Goal: Task Accomplishment & Management: Use online tool/utility

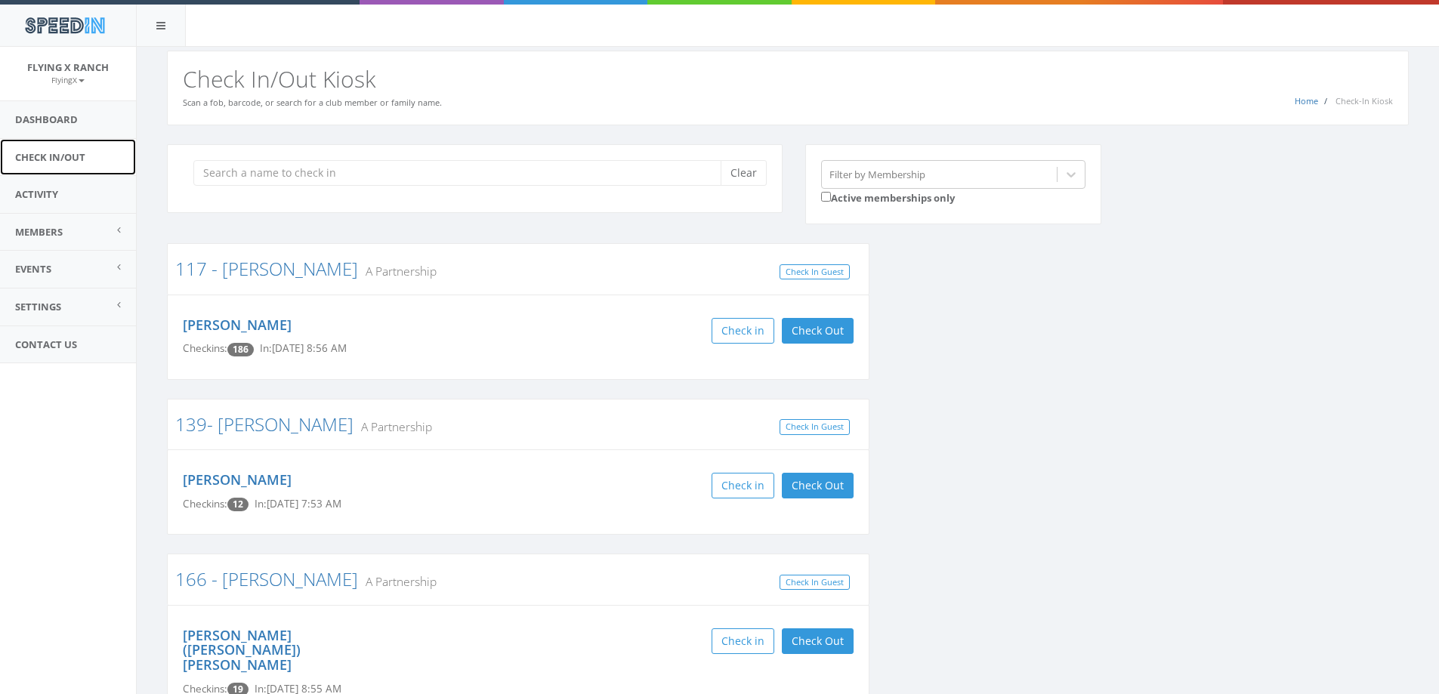
click at [59, 159] on link "Check In/Out" at bounding box center [68, 157] width 136 height 37
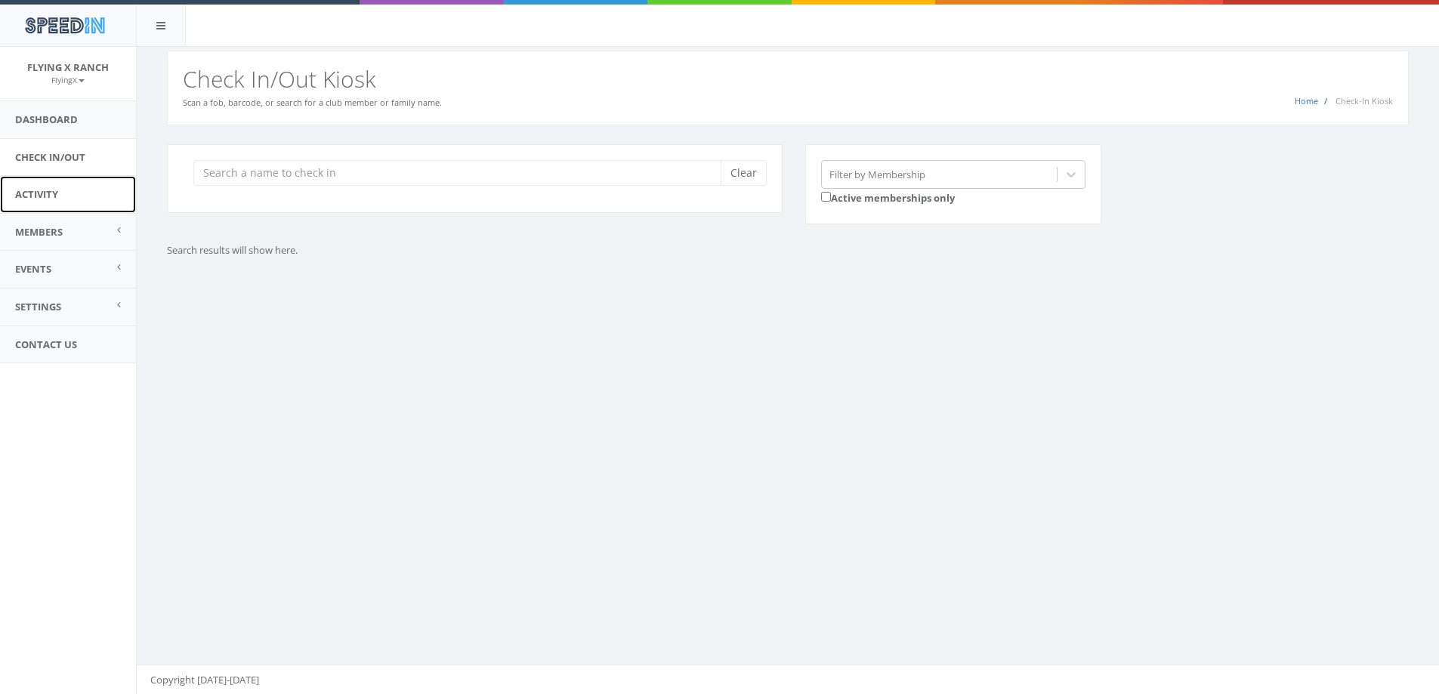
click at [46, 197] on link "Activity" at bounding box center [68, 194] width 136 height 37
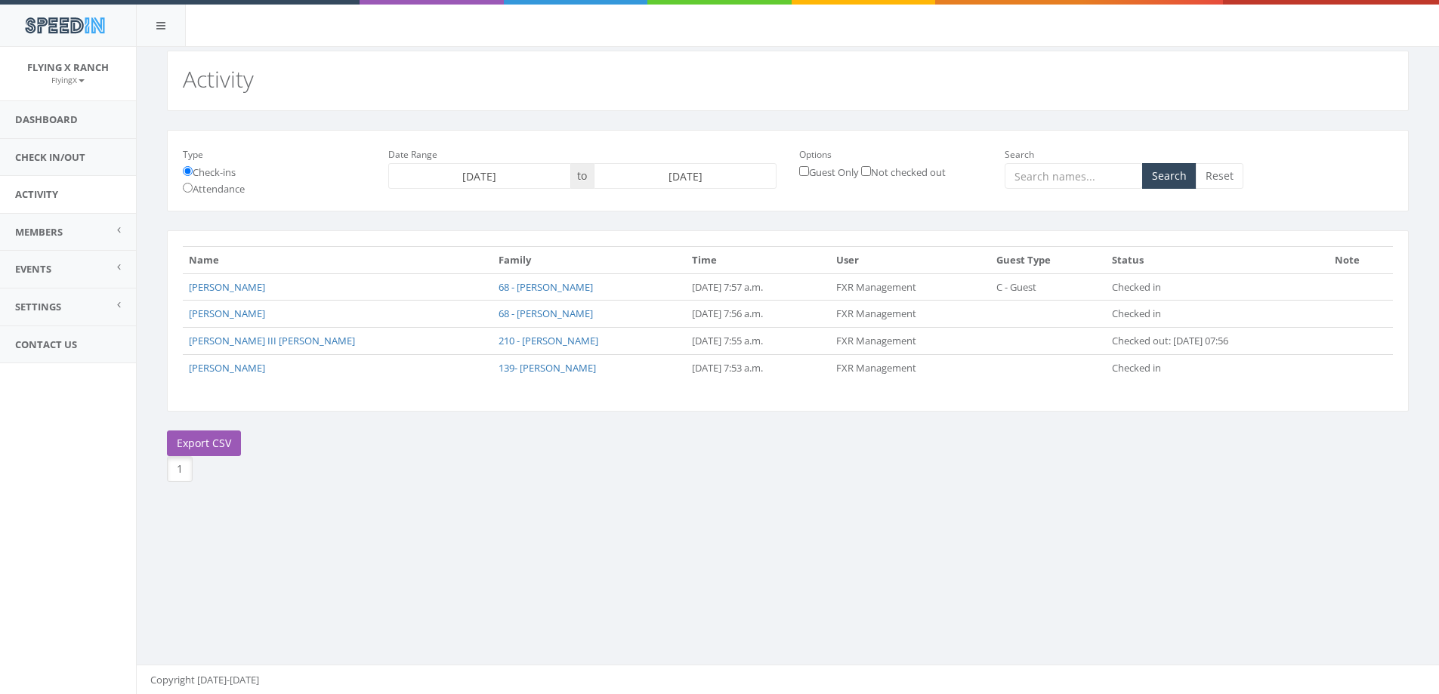
click at [644, 174] on input "[DATE]" at bounding box center [685, 176] width 183 height 26
click at [725, 252] on td "1" at bounding box center [722, 250] width 23 height 23
type input "[DATE]"
click at [1168, 172] on button "Search" at bounding box center [1169, 176] width 54 height 26
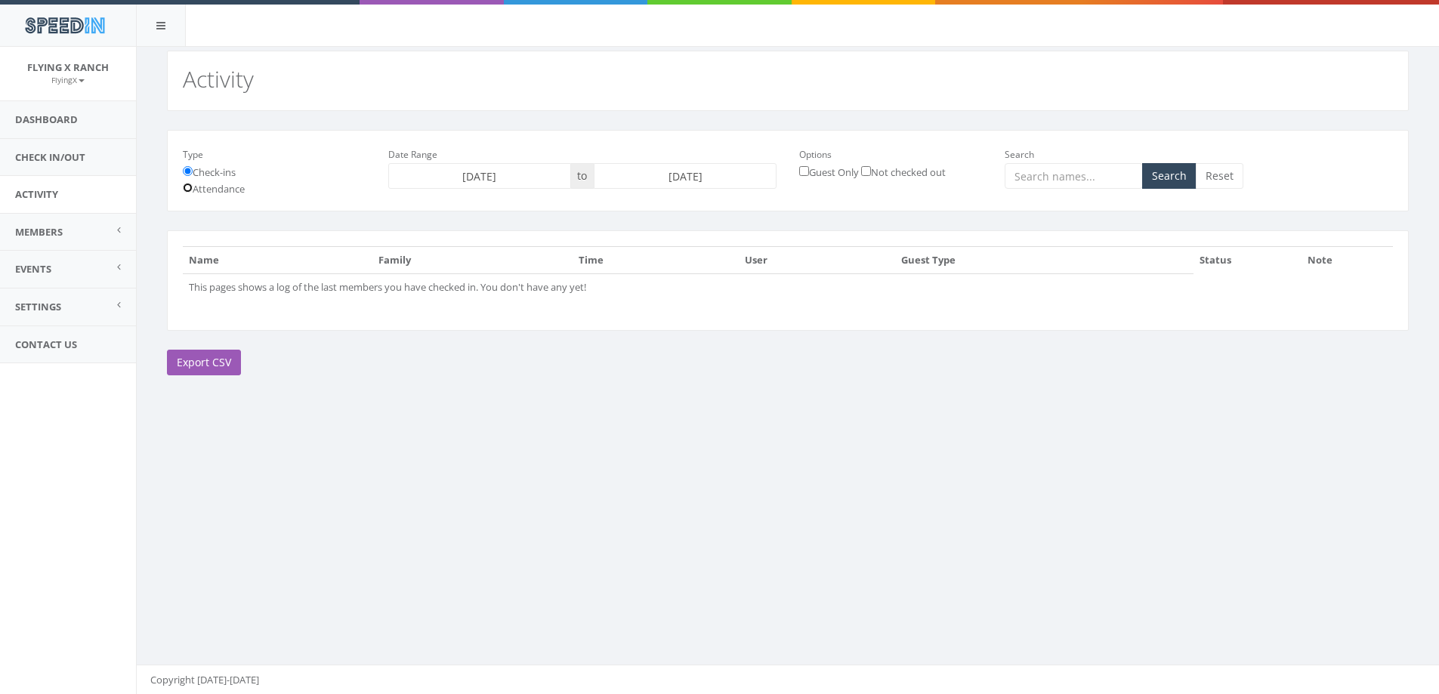
click at [188, 186] on input "Attendance" at bounding box center [188, 188] width 10 height 10
radio input "true"
click at [1161, 177] on button "Search" at bounding box center [1169, 176] width 54 height 26
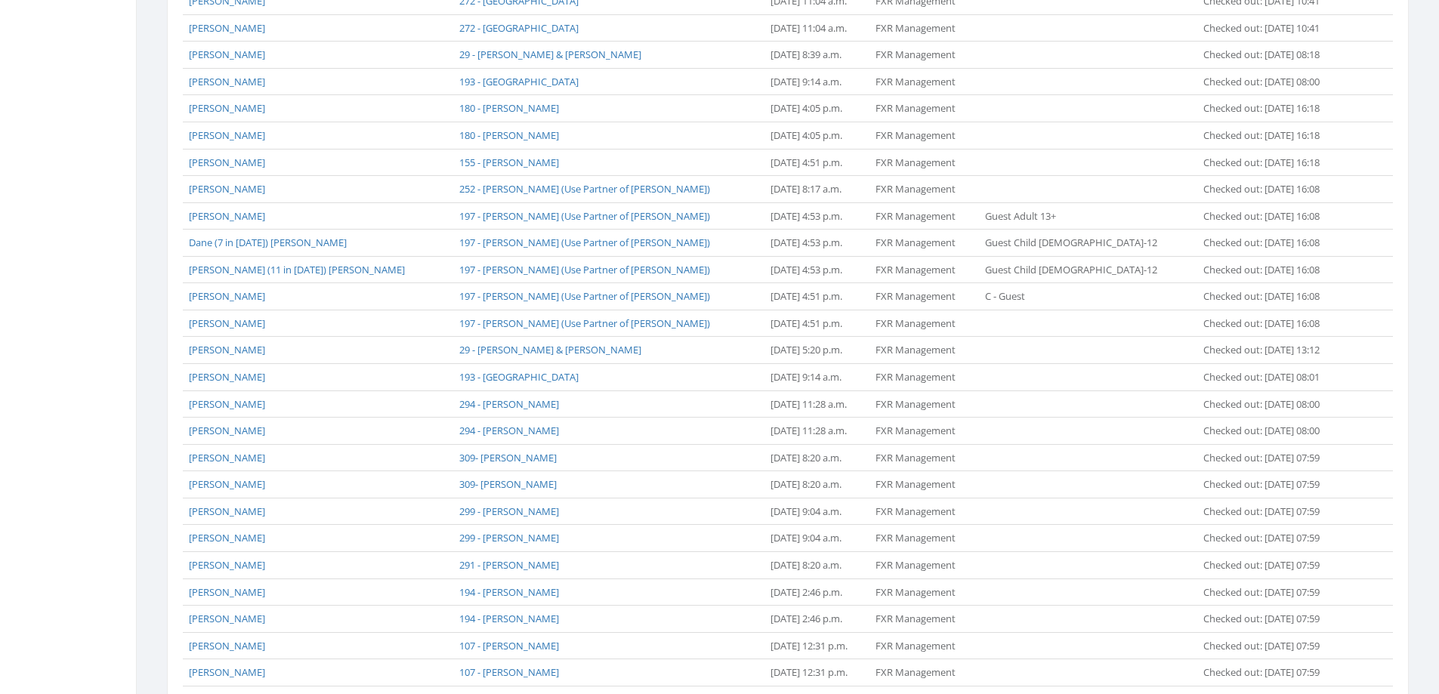
scroll to position [1053, 0]
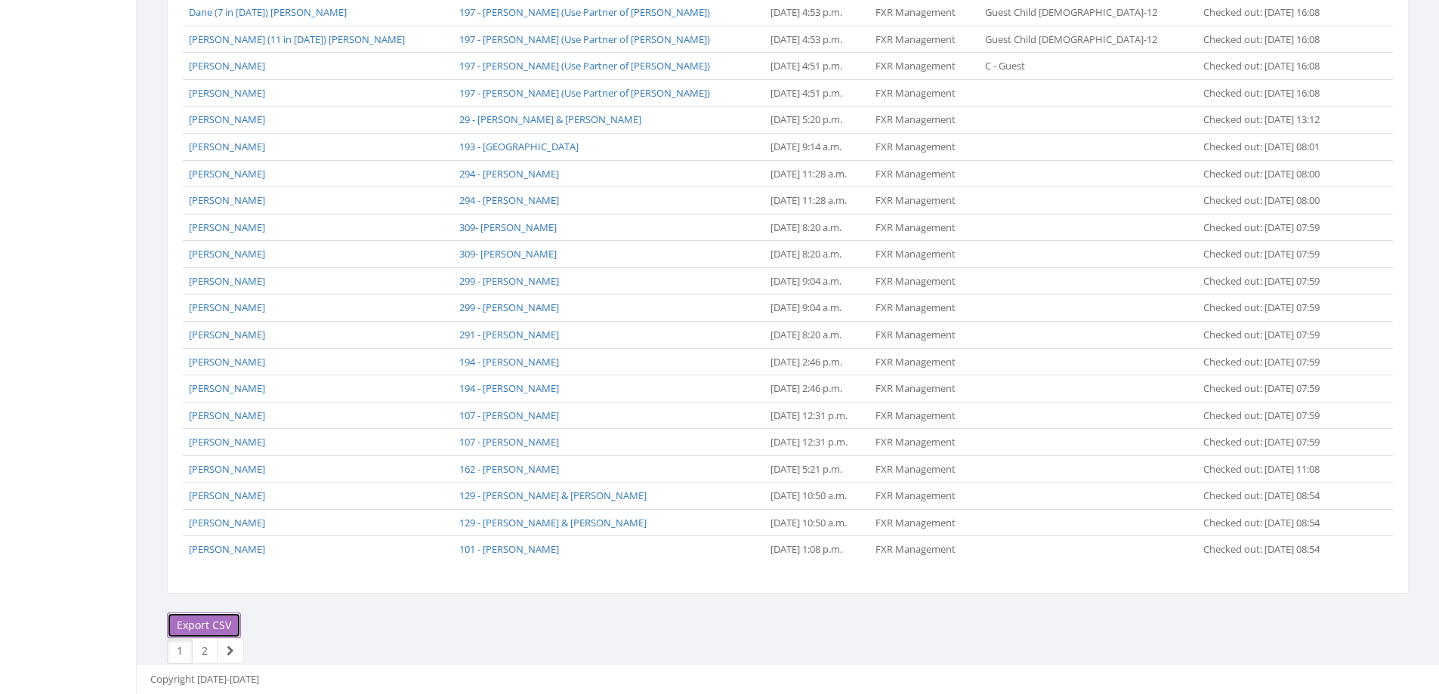
click at [219, 620] on link "Export CSV" at bounding box center [204, 625] width 74 height 26
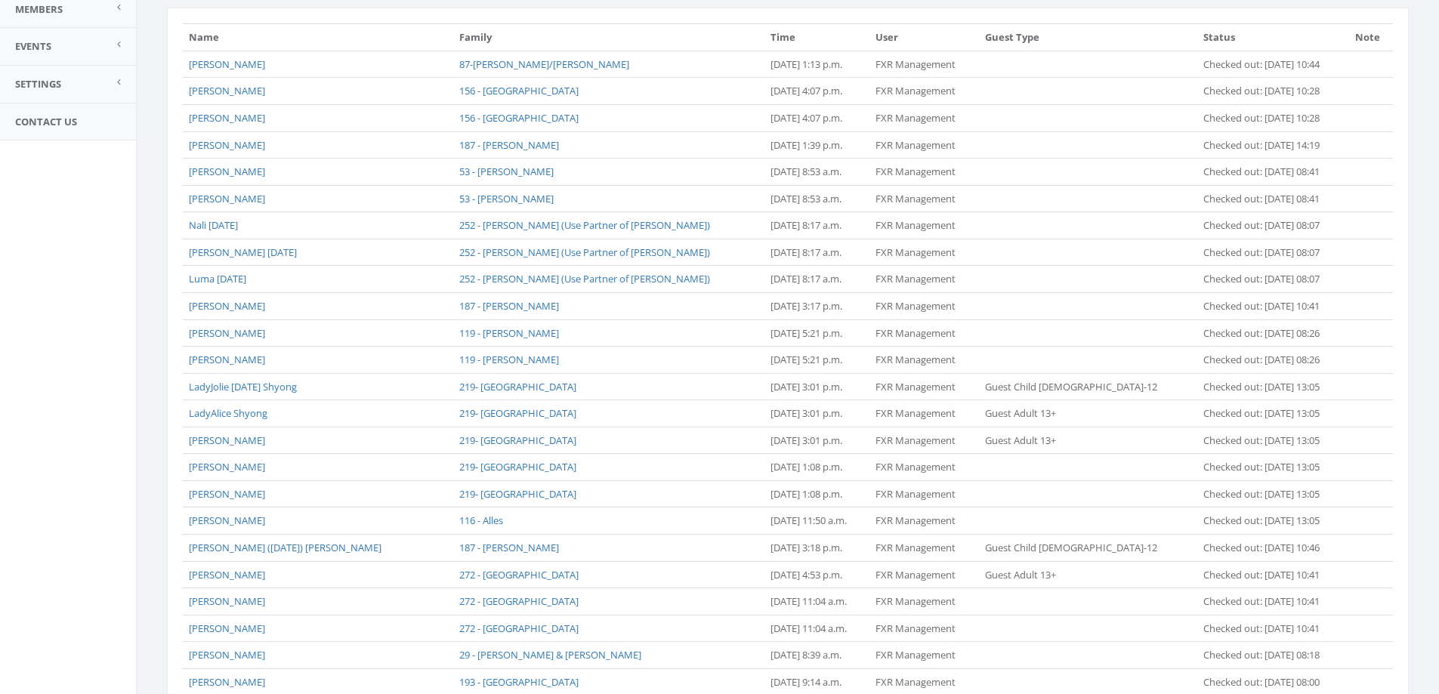
scroll to position [0, 0]
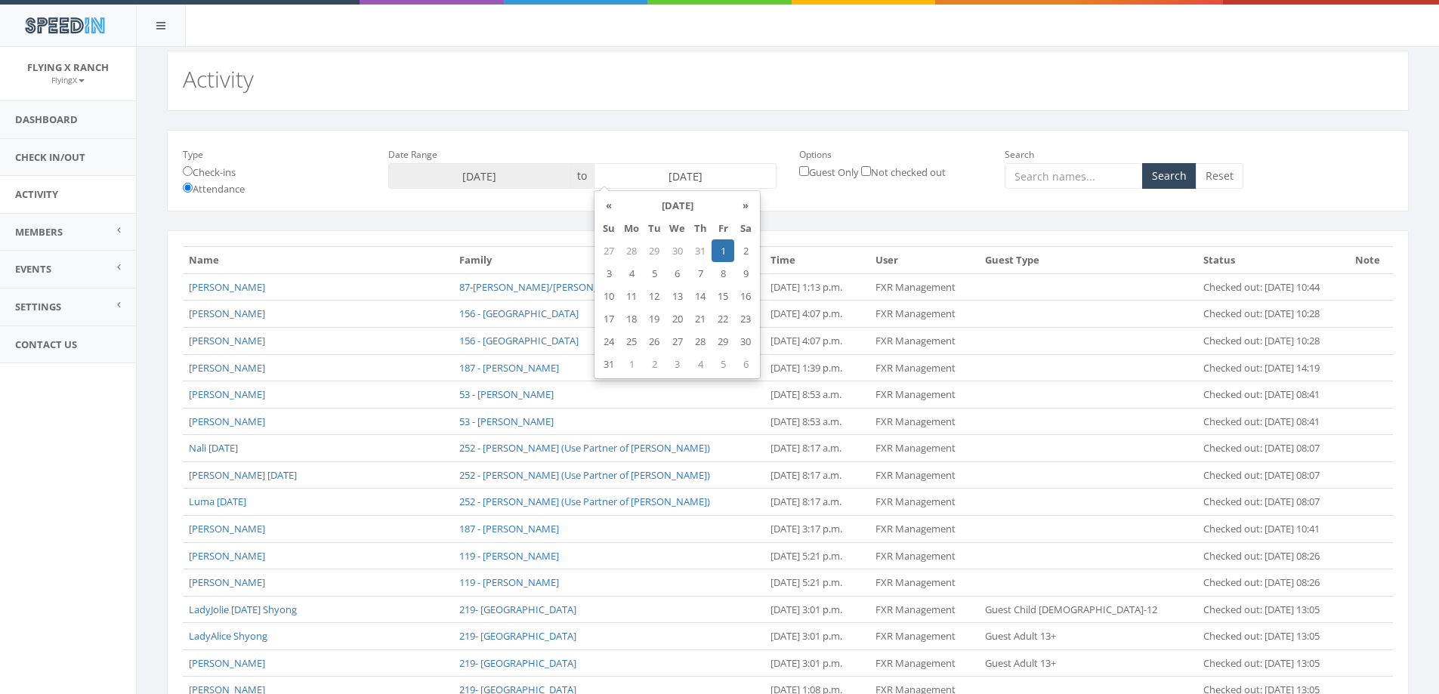
click at [656, 175] on input "2025-08-01" at bounding box center [685, 176] width 183 height 26
click at [739, 251] on td "2" at bounding box center [745, 250] width 23 height 23
type input "2025-08-02"
click at [1165, 178] on button "Search" at bounding box center [1169, 176] width 54 height 26
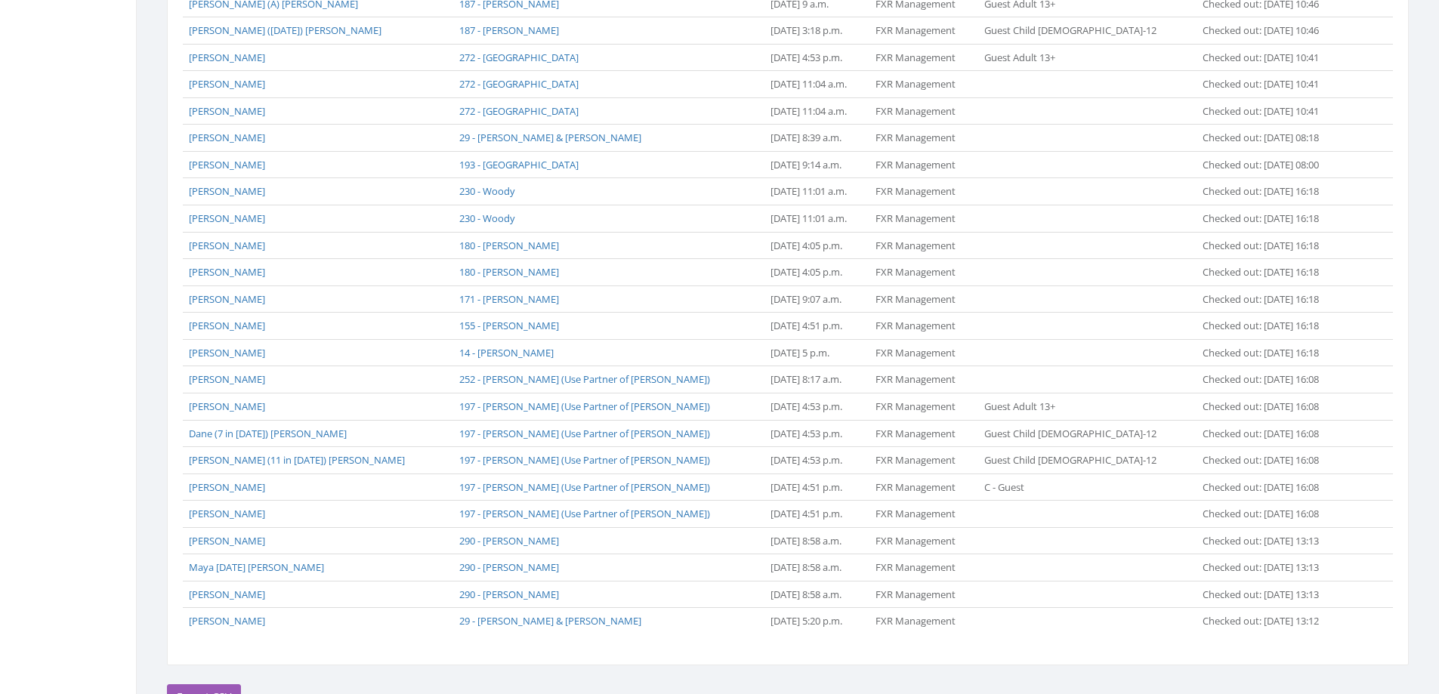
scroll to position [1053, 0]
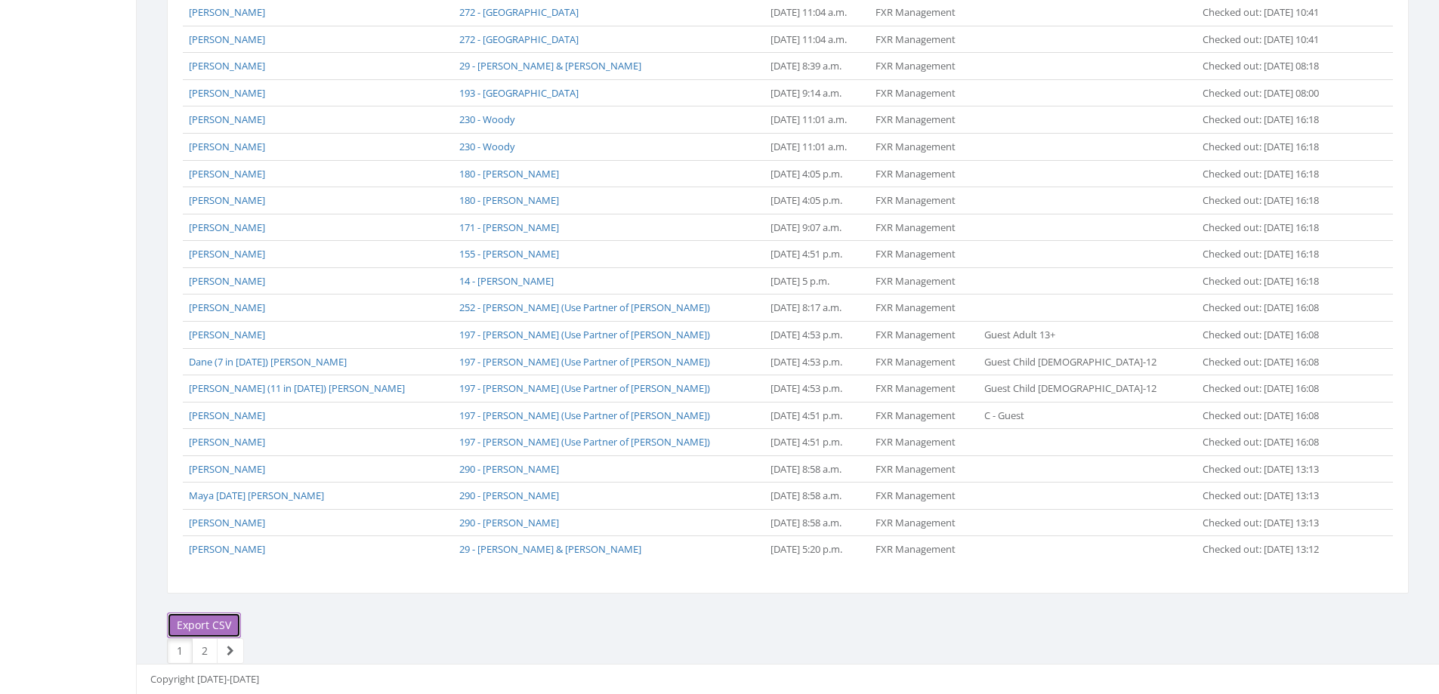
click at [191, 624] on link "Export CSV" at bounding box center [204, 625] width 74 height 26
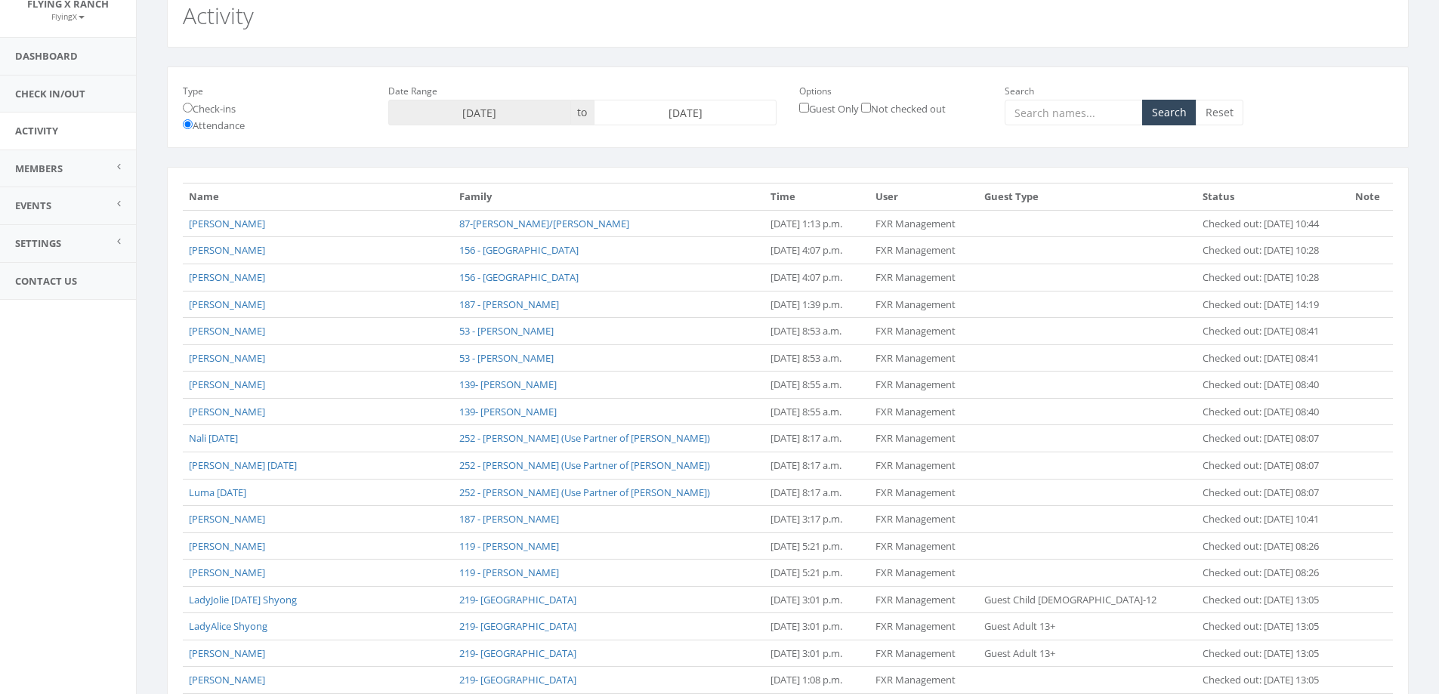
scroll to position [0, 0]
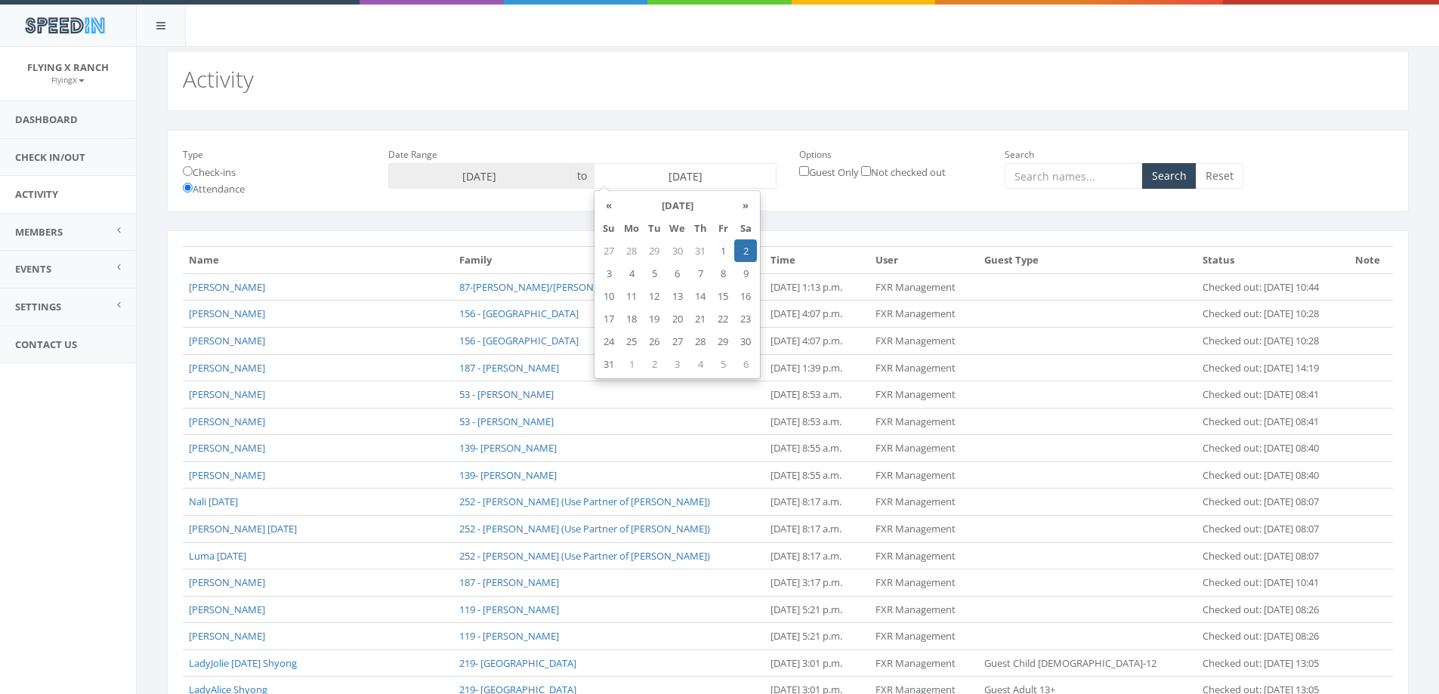
click at [683, 176] on input "2025-08-02" at bounding box center [685, 176] width 183 height 26
click at [613, 273] on td "3" at bounding box center [608, 273] width 23 height 23
type input "2025-08-03"
click at [1188, 170] on button "Search" at bounding box center [1169, 176] width 54 height 26
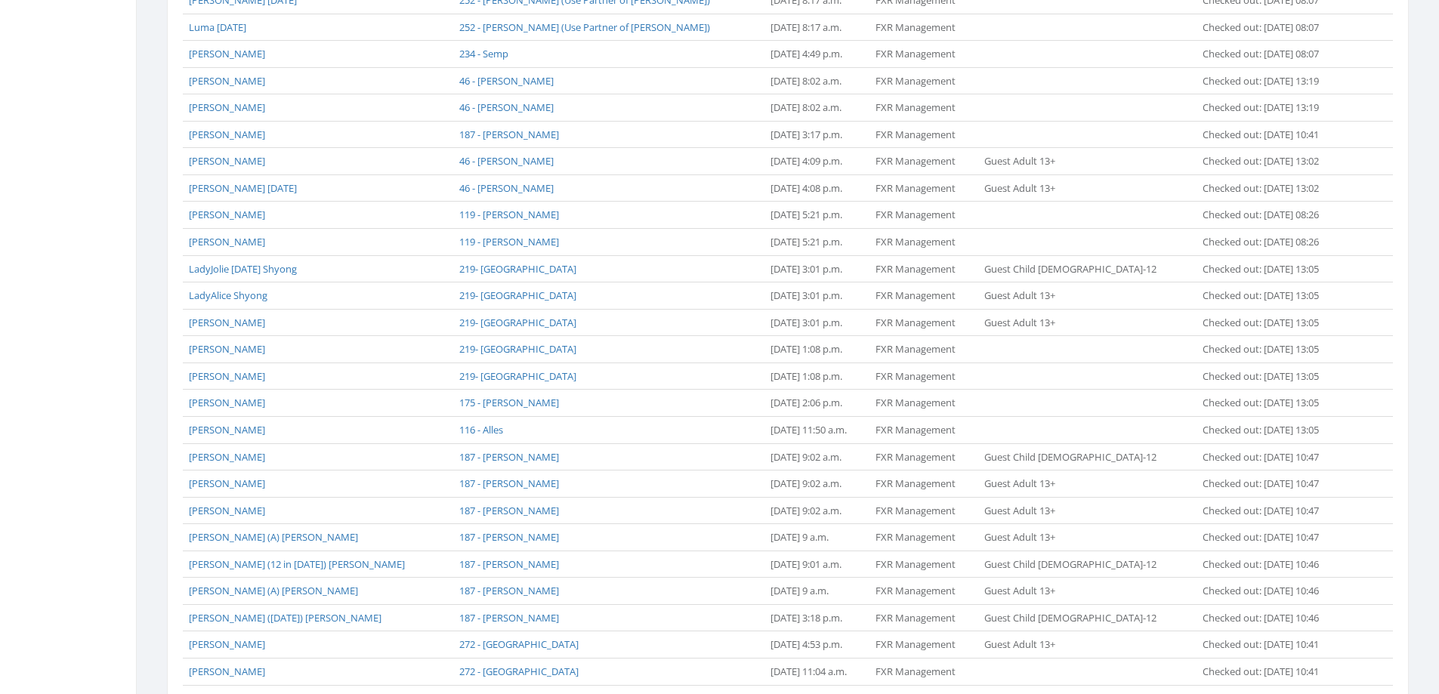
scroll to position [1053, 0]
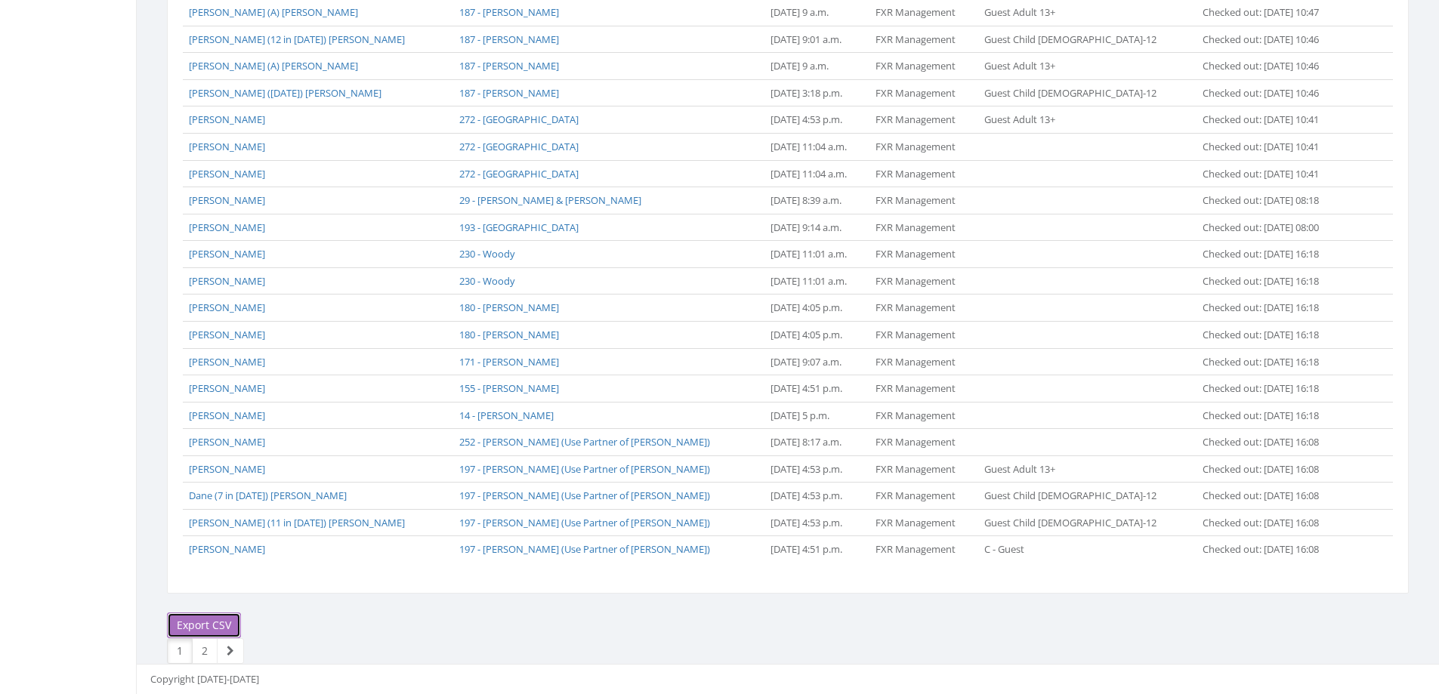
click at [222, 623] on link "Export CSV" at bounding box center [204, 625] width 74 height 26
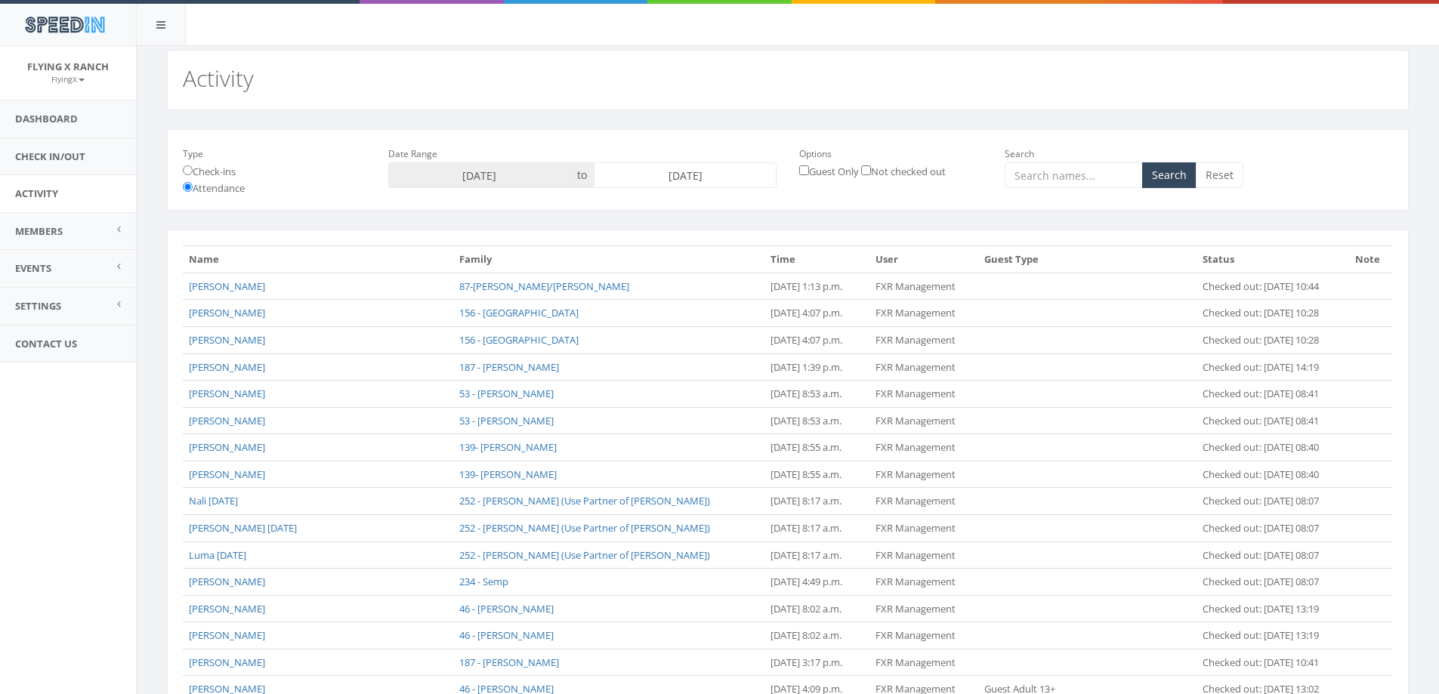
scroll to position [0, 0]
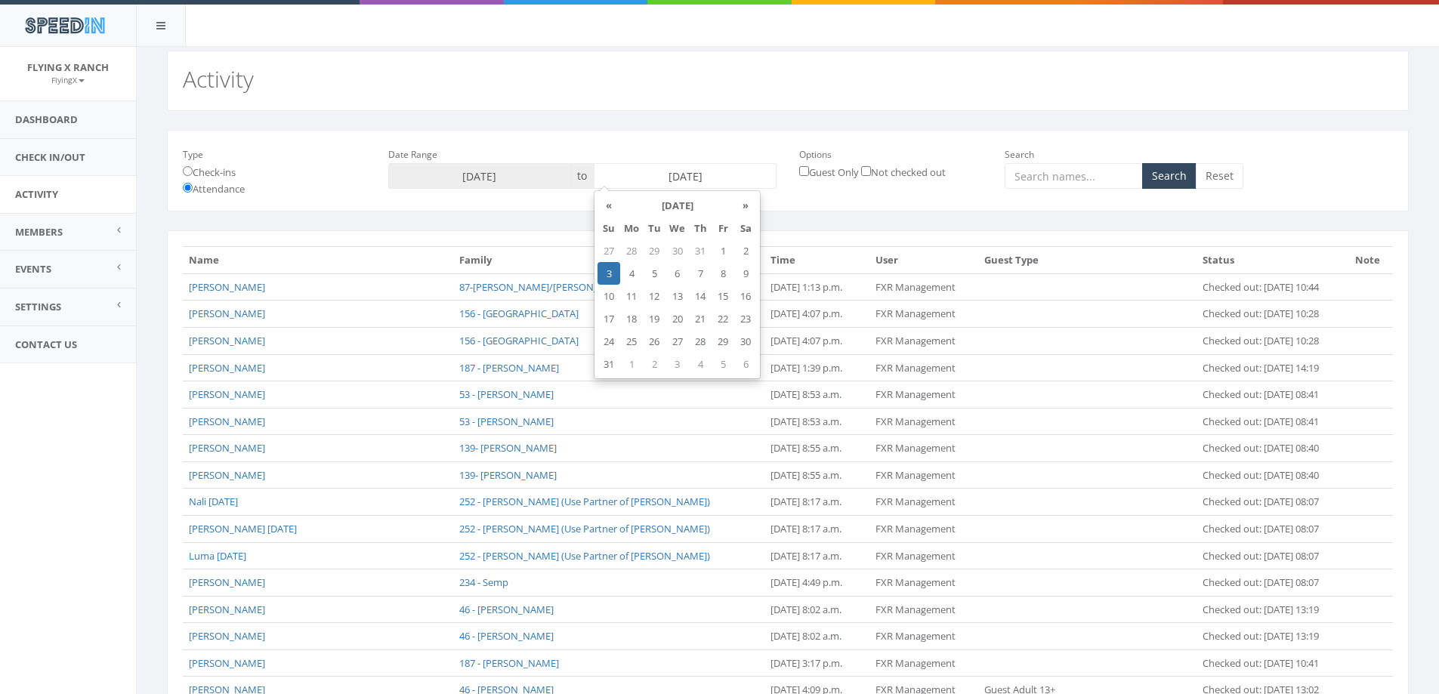
click at [670, 171] on input "2025-08-03" at bounding box center [685, 176] width 183 height 26
click at [641, 273] on td "4" at bounding box center [631, 273] width 23 height 23
type input "[DATE]"
click at [1170, 175] on button "Search" at bounding box center [1169, 176] width 54 height 26
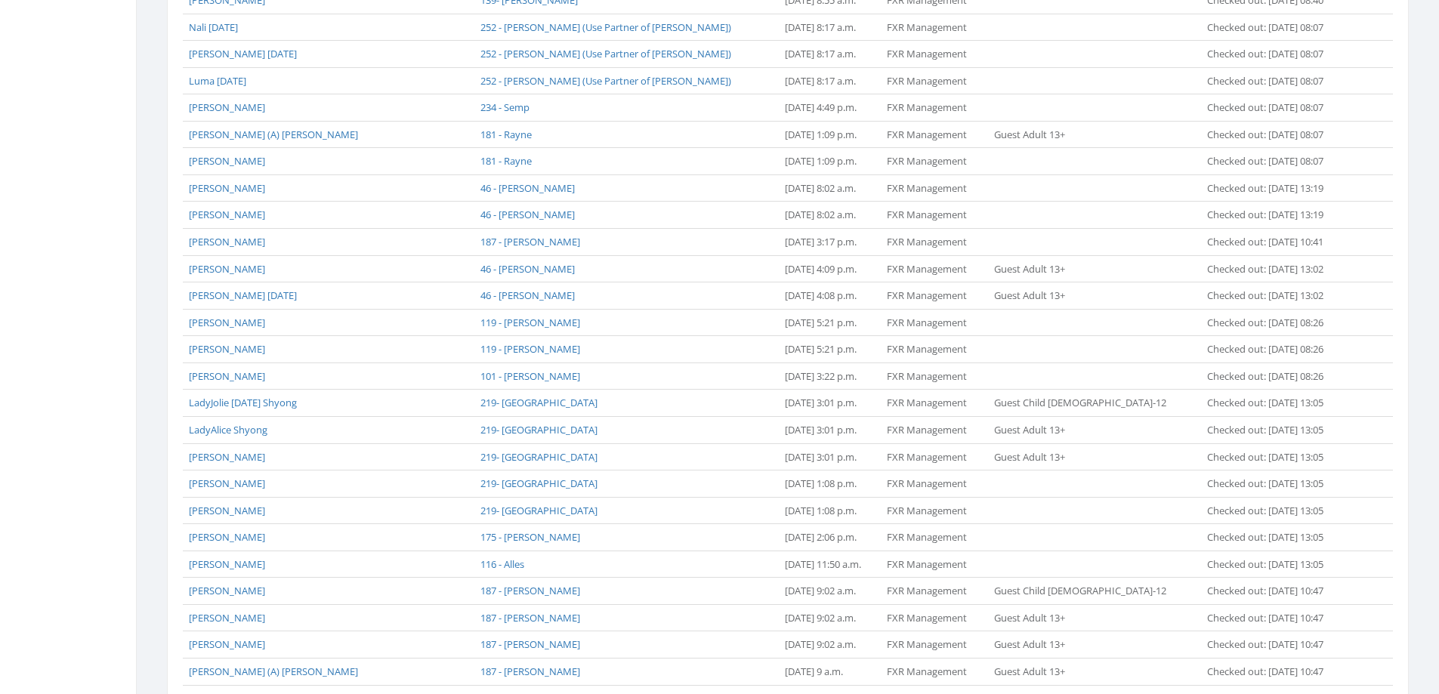
scroll to position [1026, 0]
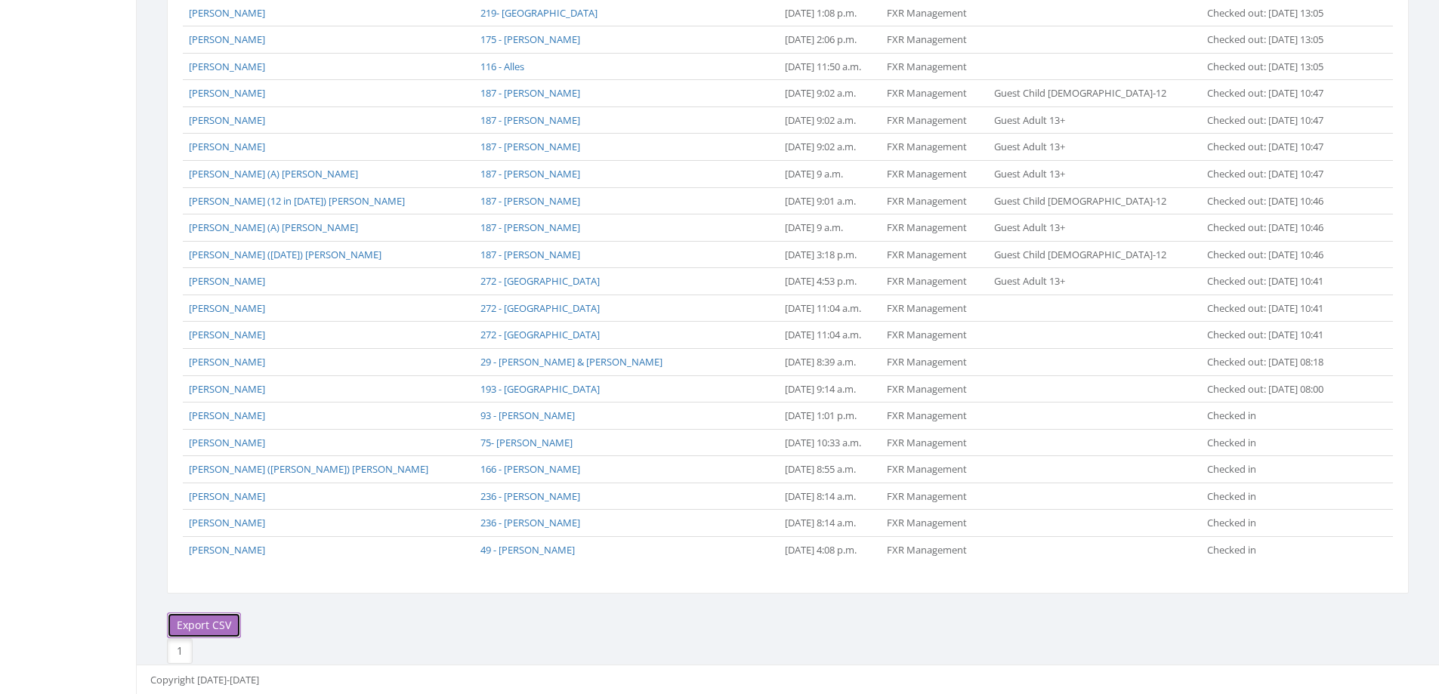
click at [204, 625] on link "Export CSV" at bounding box center [204, 625] width 74 height 26
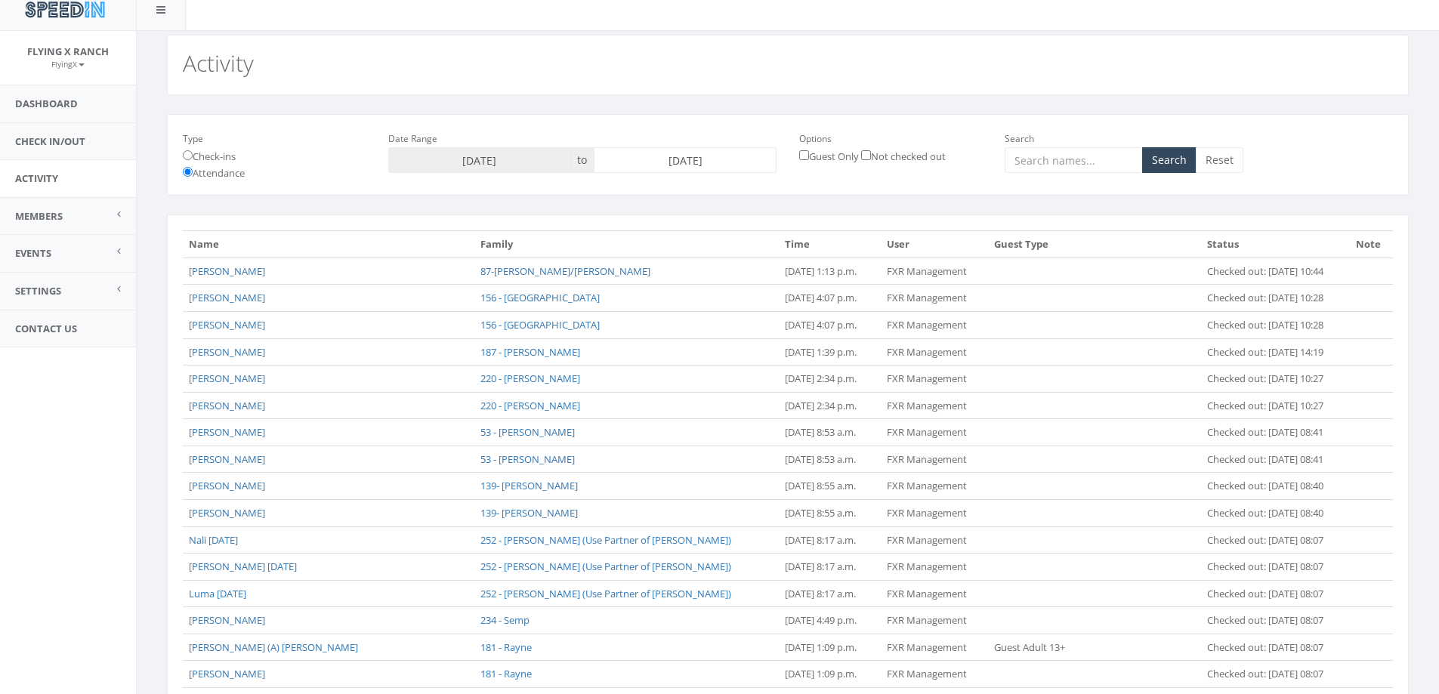
scroll to position [0, 0]
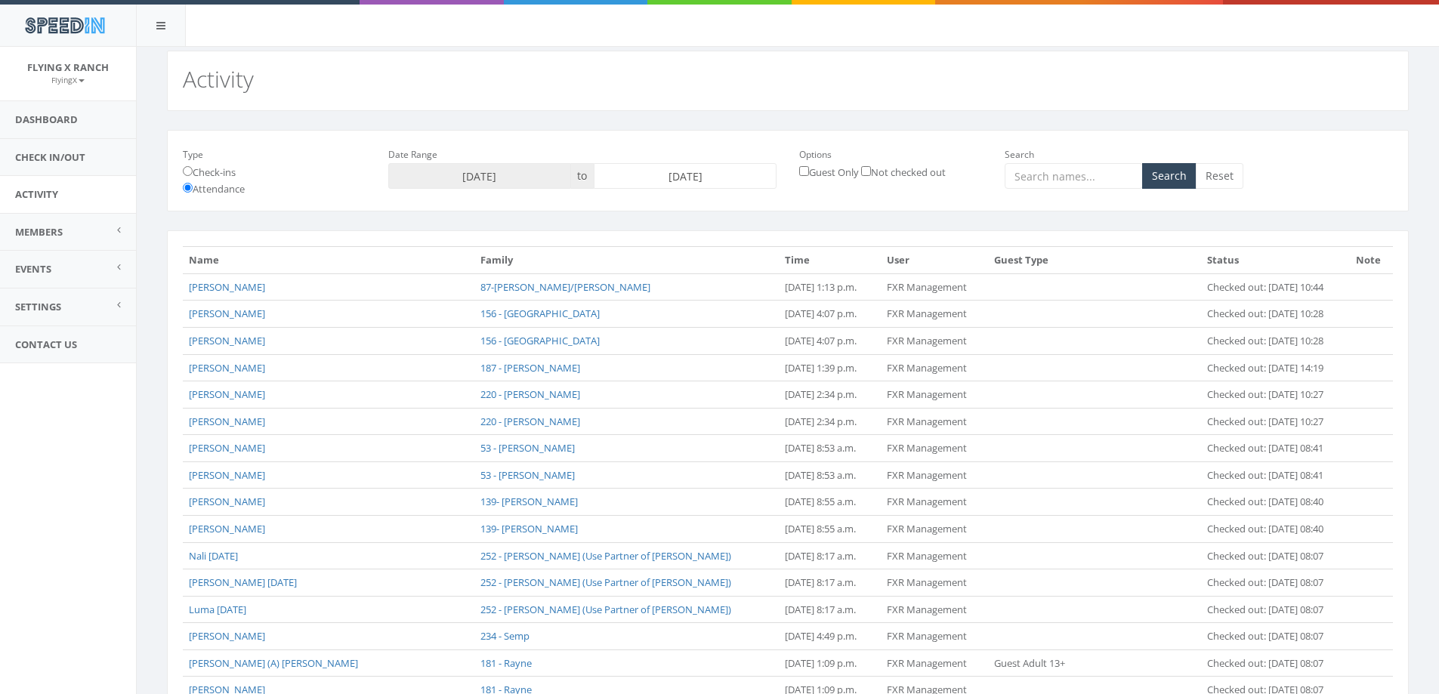
click at [640, 174] on input "[DATE]" at bounding box center [685, 176] width 183 height 26
click at [652, 274] on td "5" at bounding box center [654, 273] width 23 height 23
type input "[DATE]"
click at [1170, 182] on button "Search" at bounding box center [1169, 176] width 54 height 26
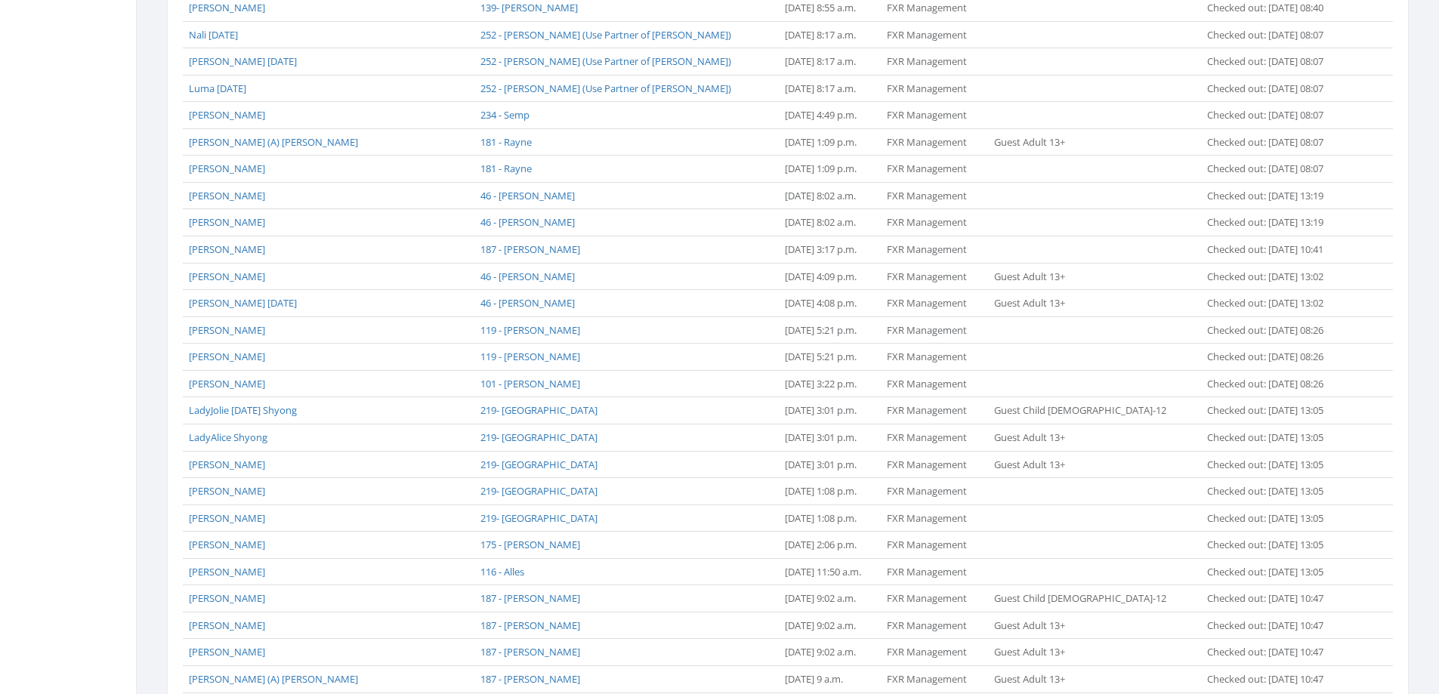
scroll to position [529, 0]
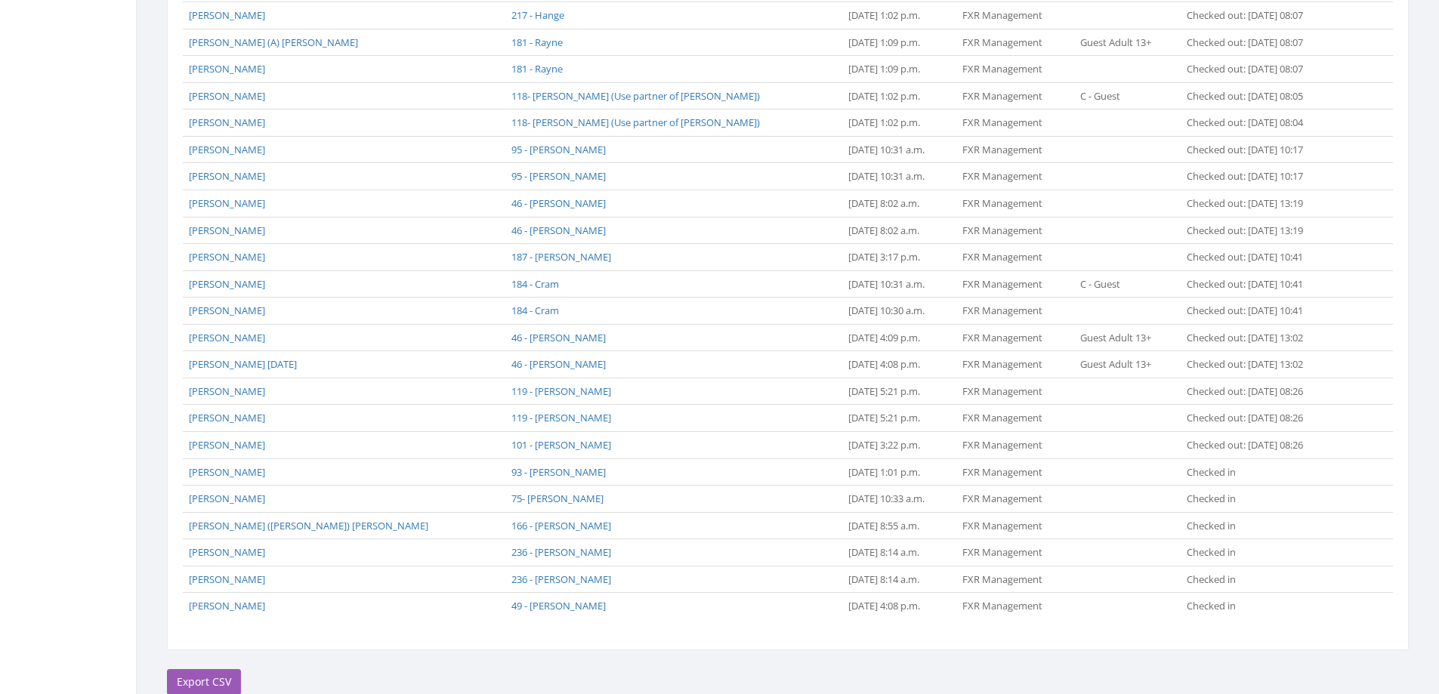
scroll to position [812, 0]
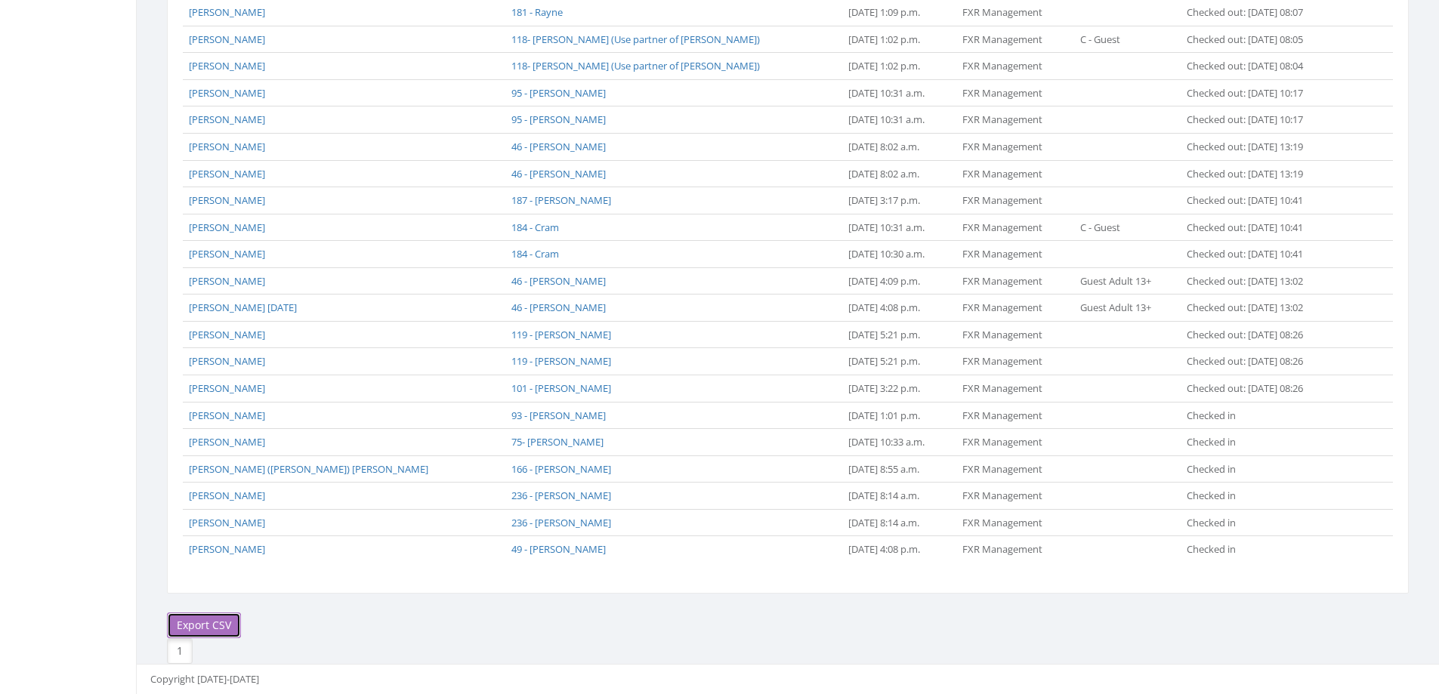
click at [220, 620] on link "Export CSV" at bounding box center [204, 625] width 74 height 26
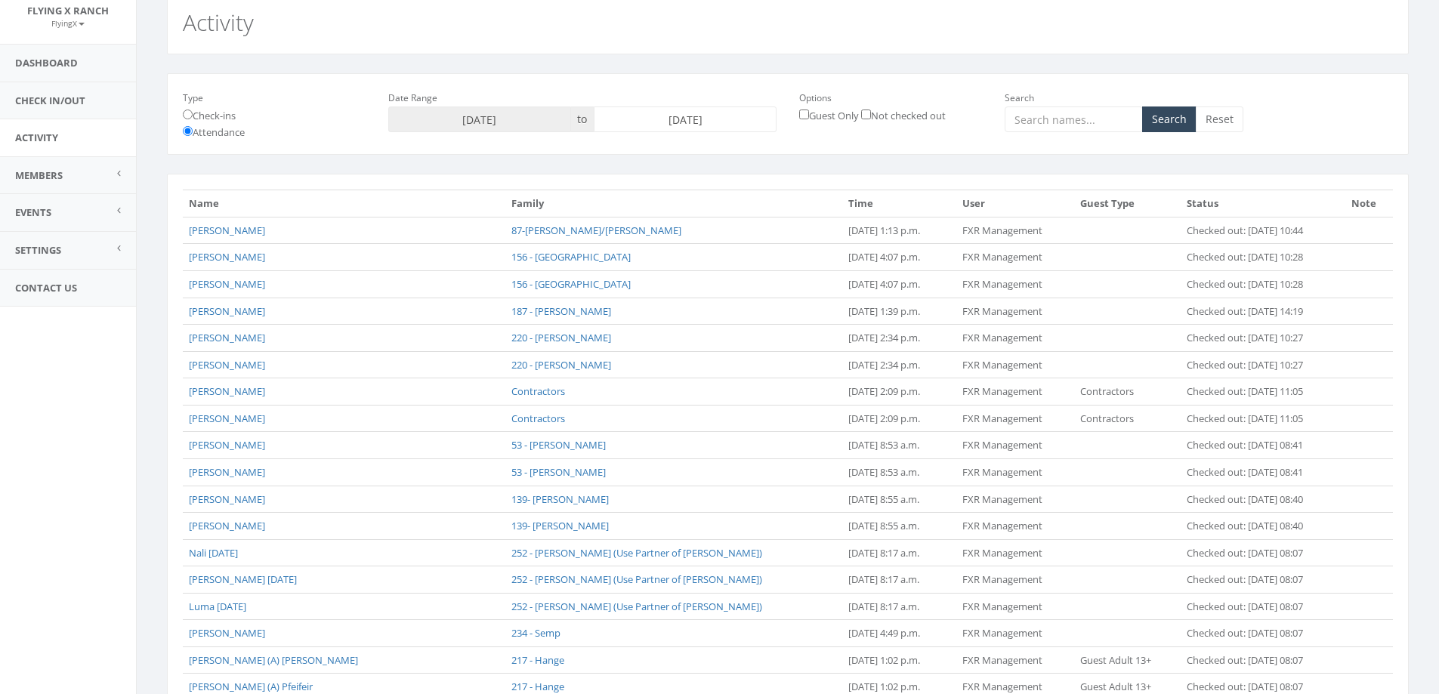
scroll to position [0, 0]
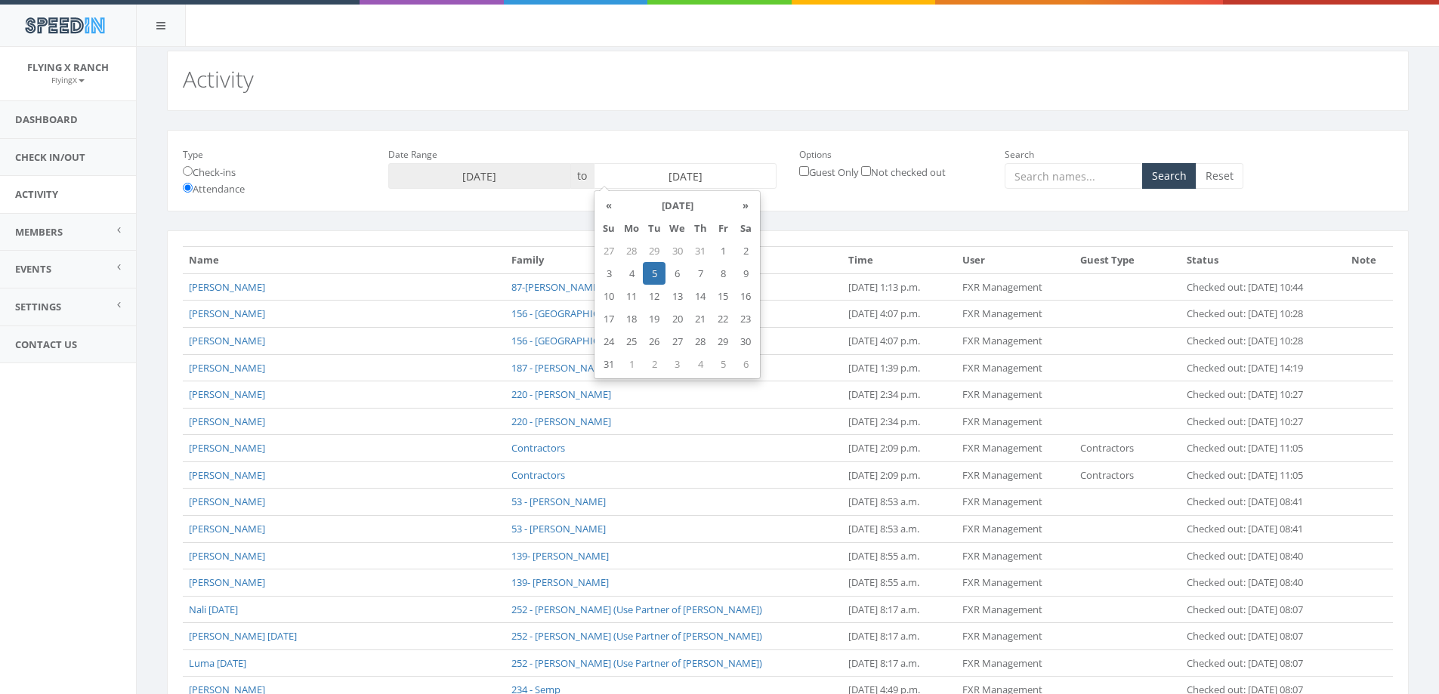
click at [633, 177] on input "2025-08-05" at bounding box center [685, 176] width 183 height 26
click at [682, 280] on td "6" at bounding box center [676, 273] width 23 height 23
type input "2025-08-06"
click at [1196, 166] on link "Reset" at bounding box center [1219, 176] width 48 height 26
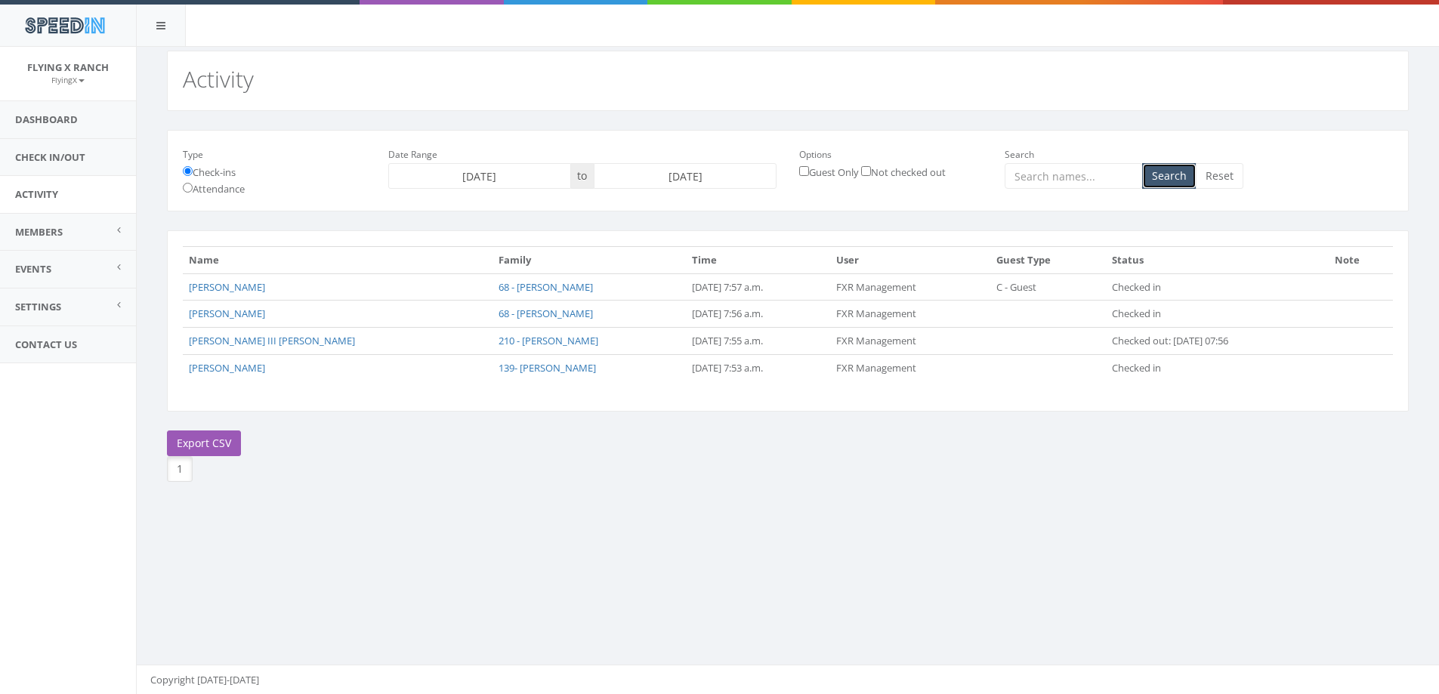
click at [1180, 172] on button "Search" at bounding box center [1169, 176] width 54 height 26
click at [189, 190] on input "Attendance" at bounding box center [188, 188] width 10 height 10
radio input "true"
click at [673, 166] on input "[DATE]" at bounding box center [685, 176] width 183 height 26
click at [673, 277] on td "6" at bounding box center [676, 273] width 23 height 23
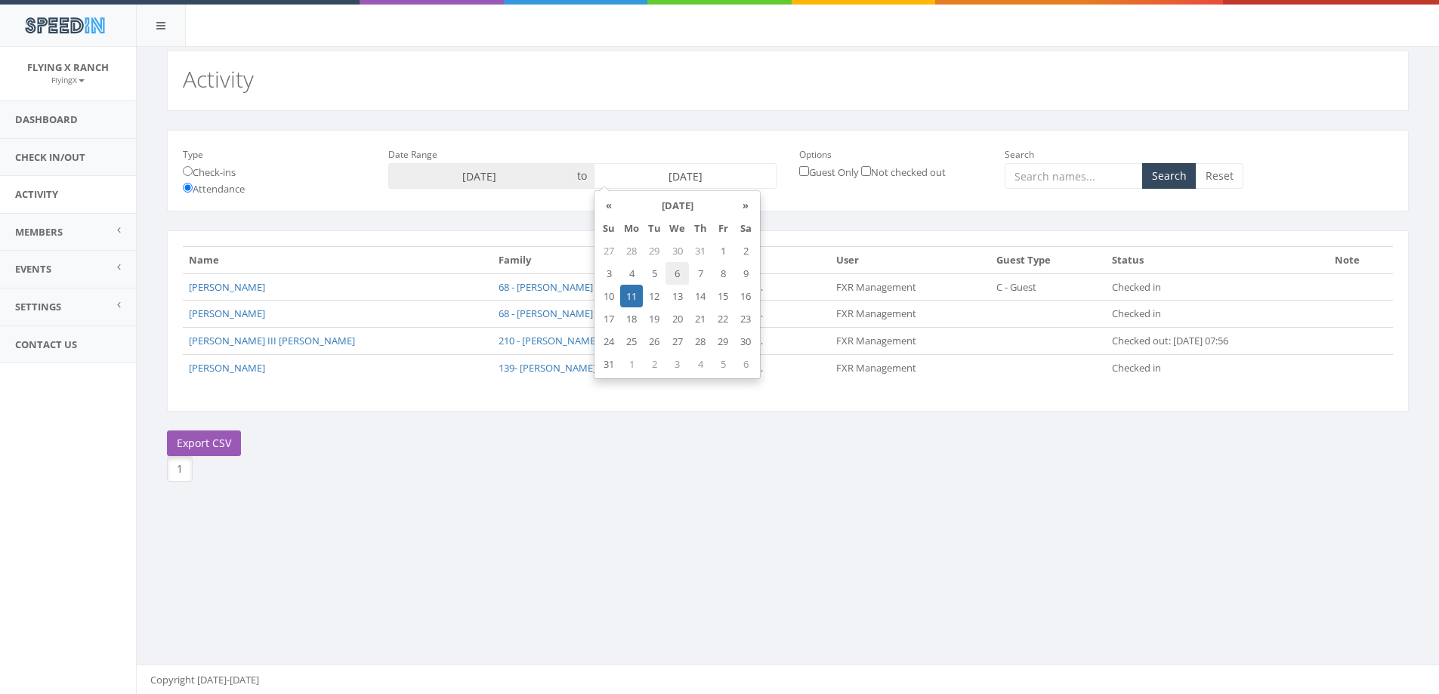
type input "2025-08-06"
click at [1177, 167] on button "Search" at bounding box center [1169, 176] width 54 height 26
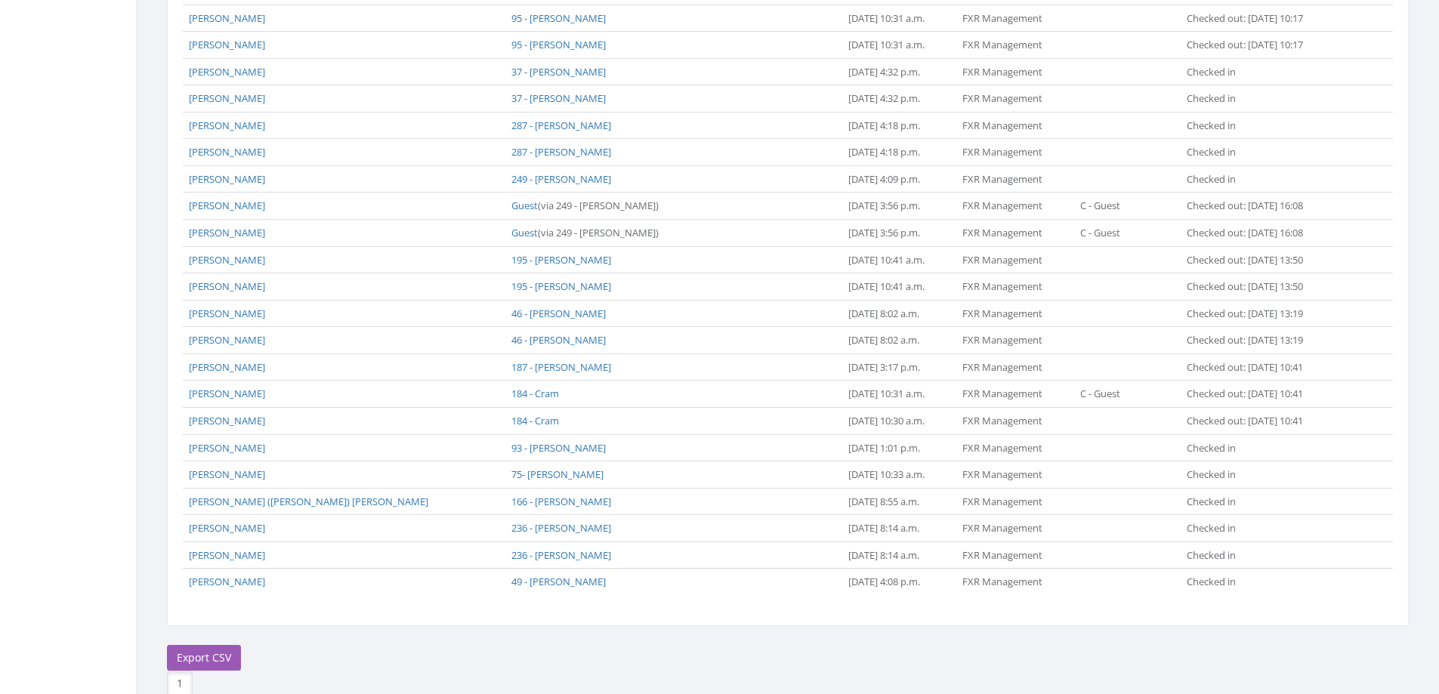
scroll to position [1000, 0]
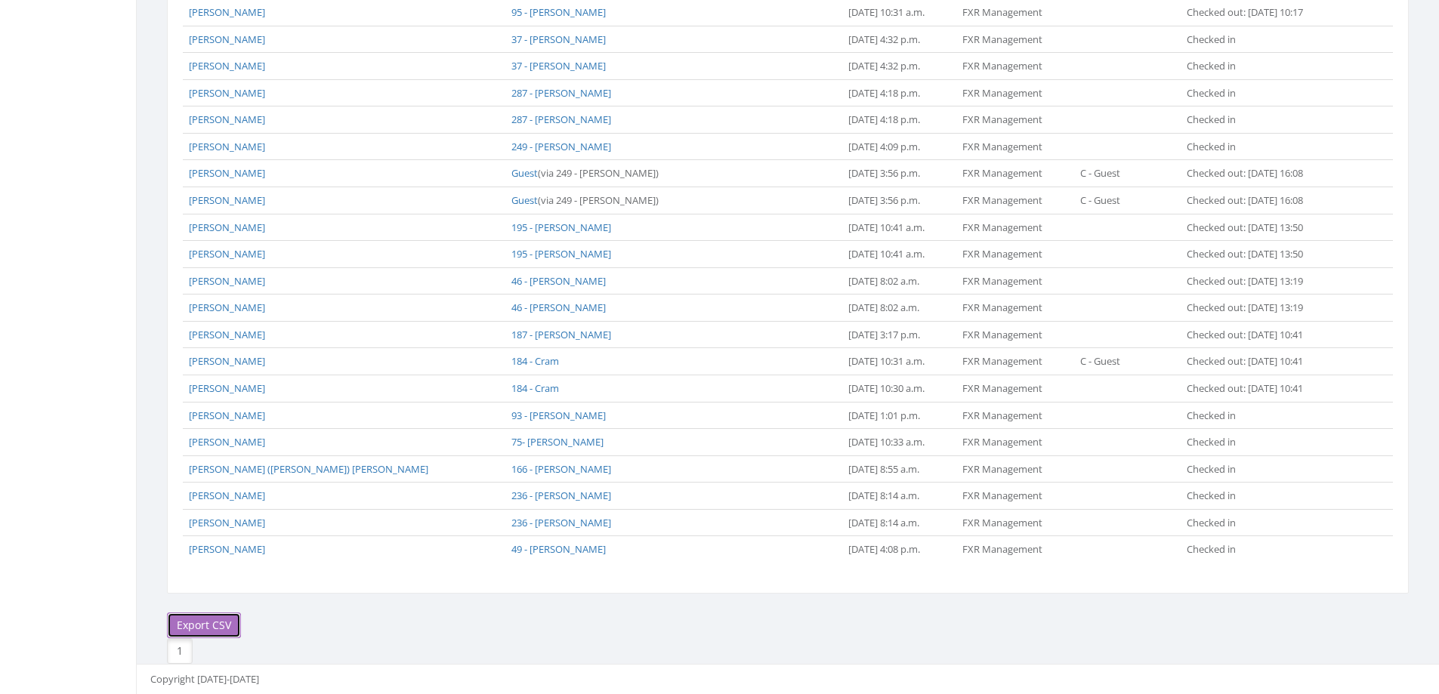
click at [214, 624] on link "Export CSV" at bounding box center [204, 625] width 74 height 26
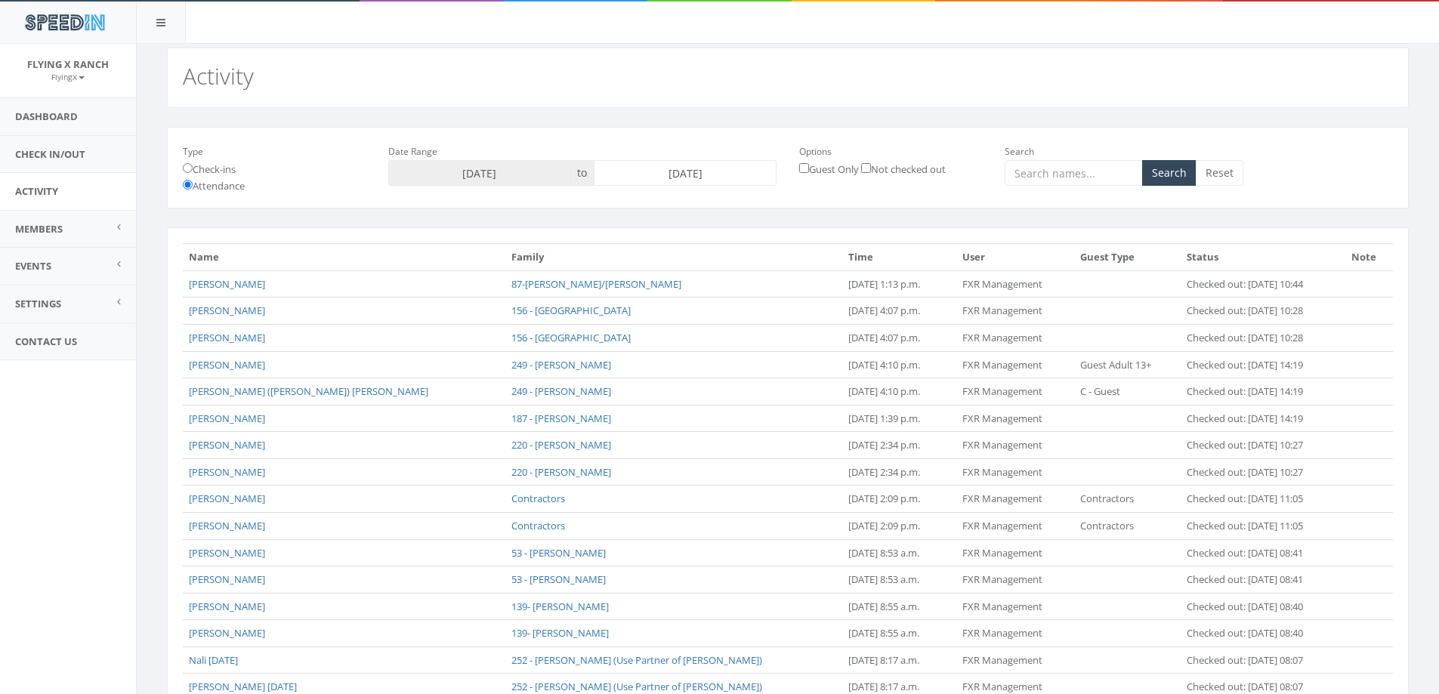
scroll to position [0, 0]
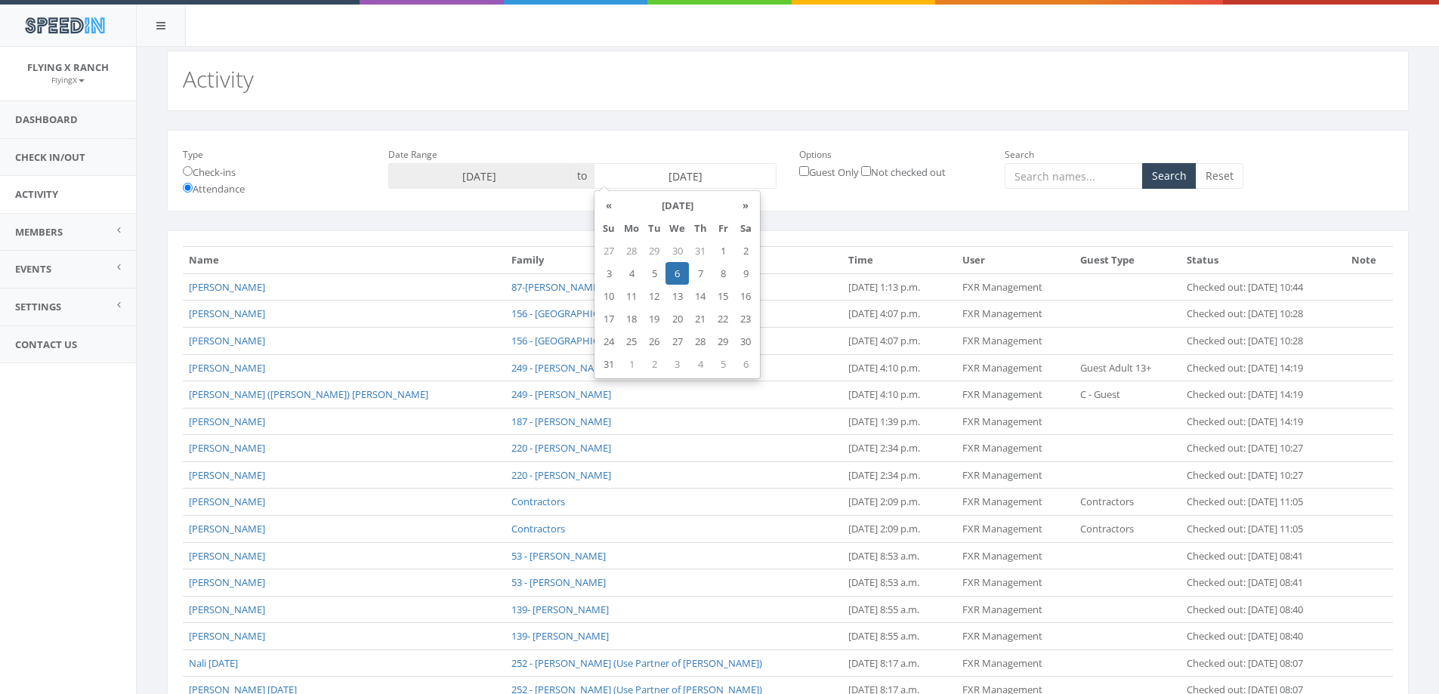
click at [649, 171] on input "2025-08-06" at bounding box center [685, 176] width 183 height 26
click at [695, 279] on td "7" at bounding box center [700, 273] width 23 height 23
type input "2025-08-07"
click at [1171, 179] on button "Search" at bounding box center [1169, 176] width 54 height 26
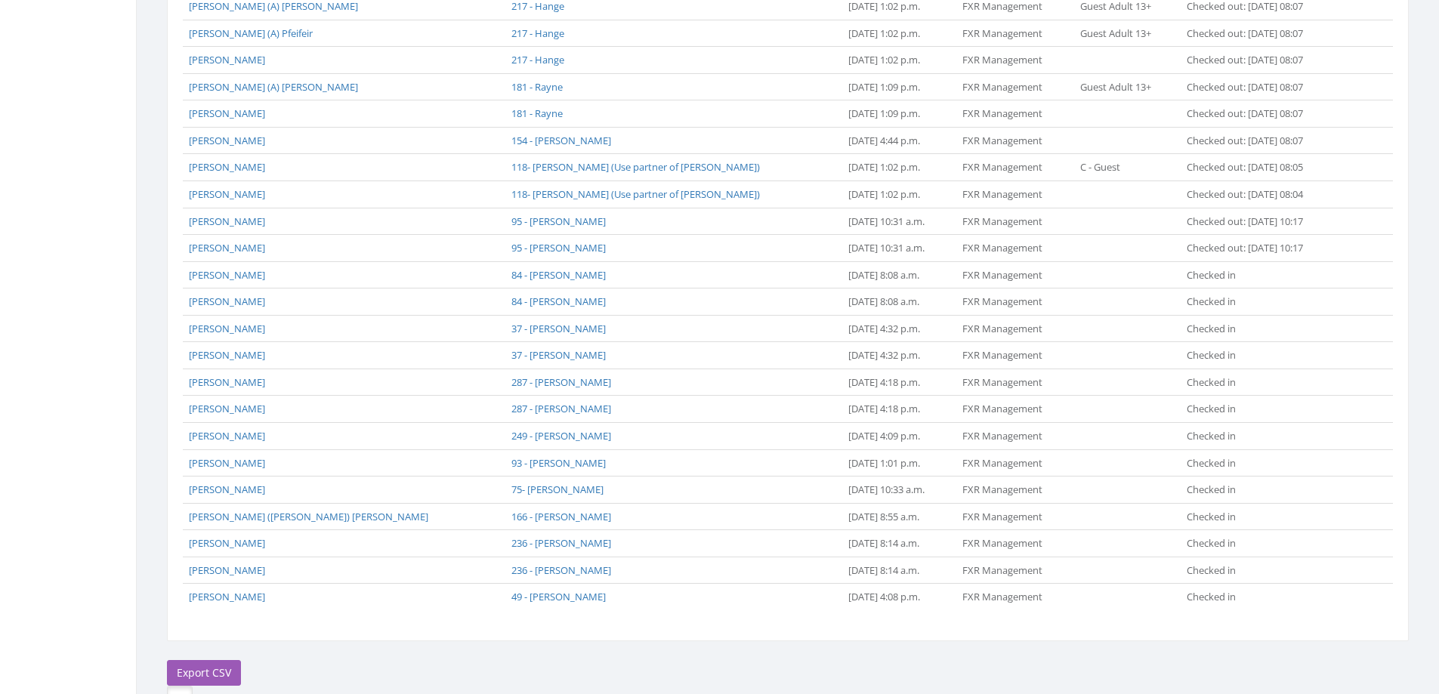
scroll to position [812, 0]
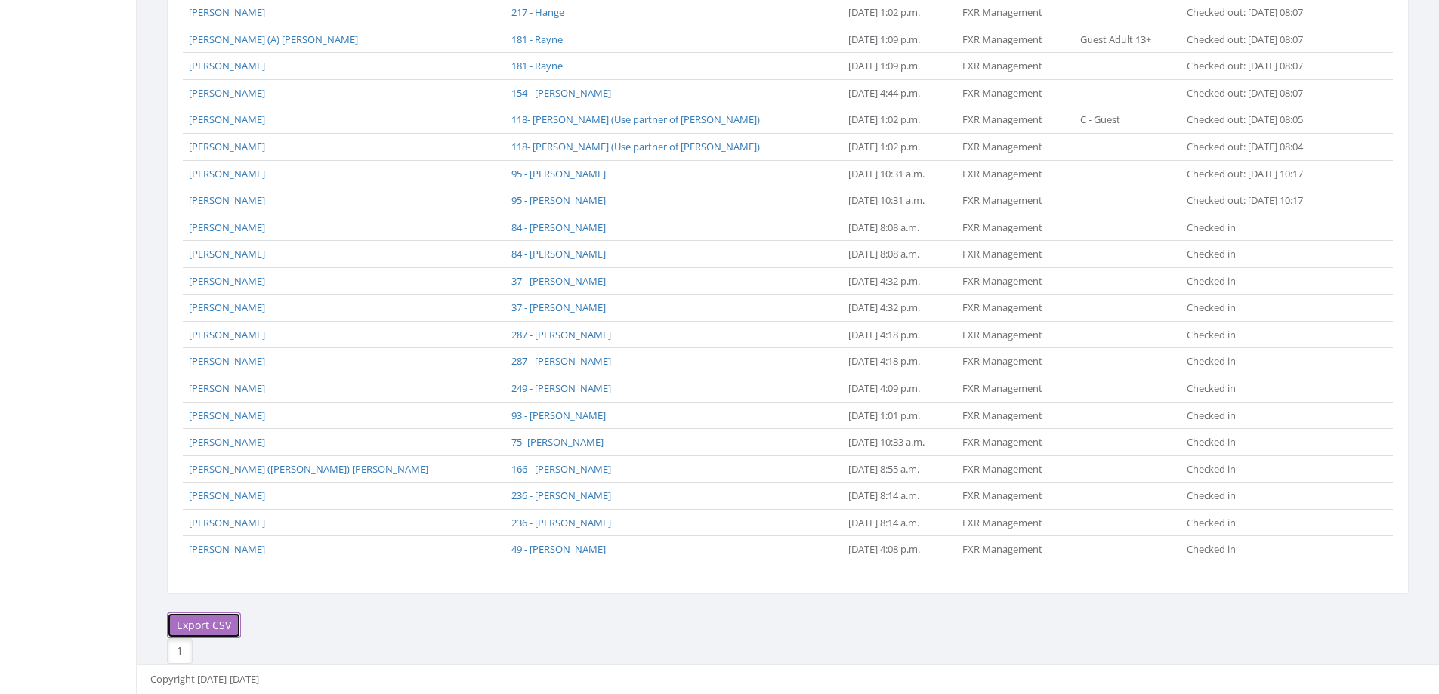
click at [193, 620] on link "Export CSV" at bounding box center [204, 625] width 74 height 26
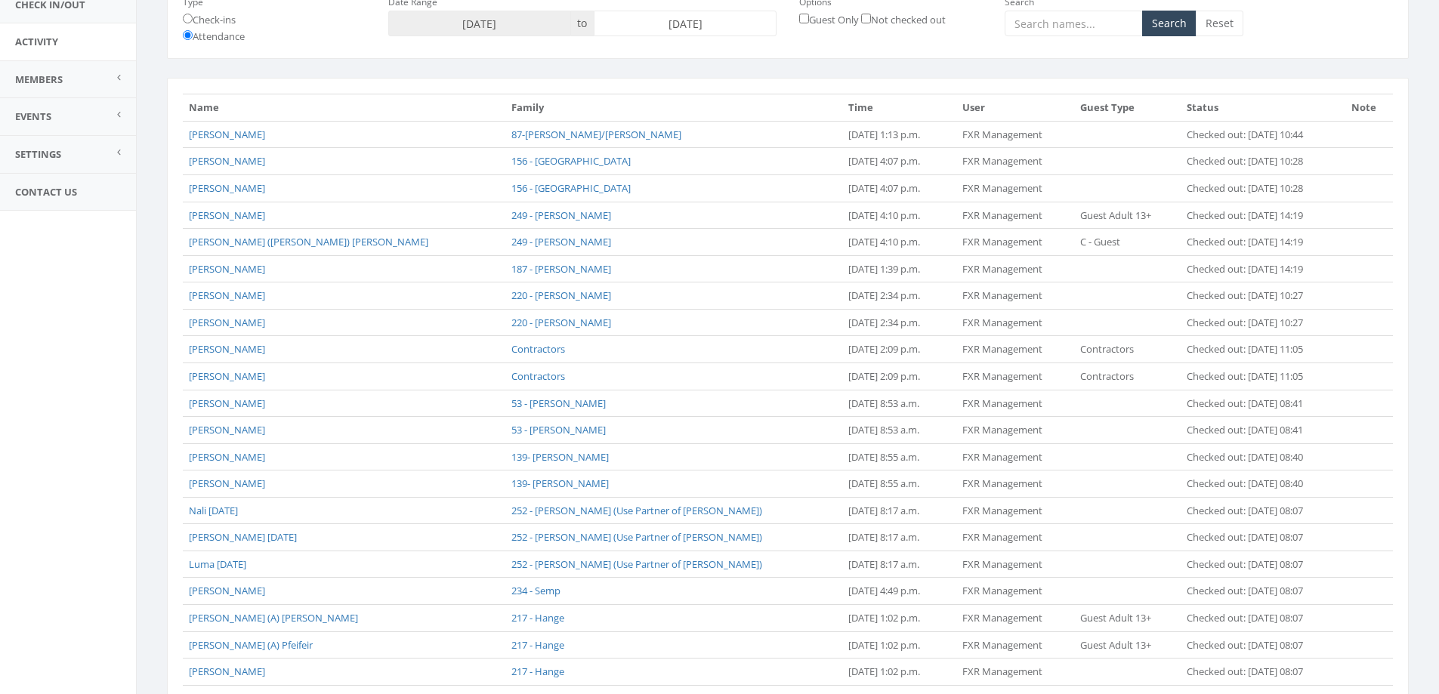
scroll to position [0, 0]
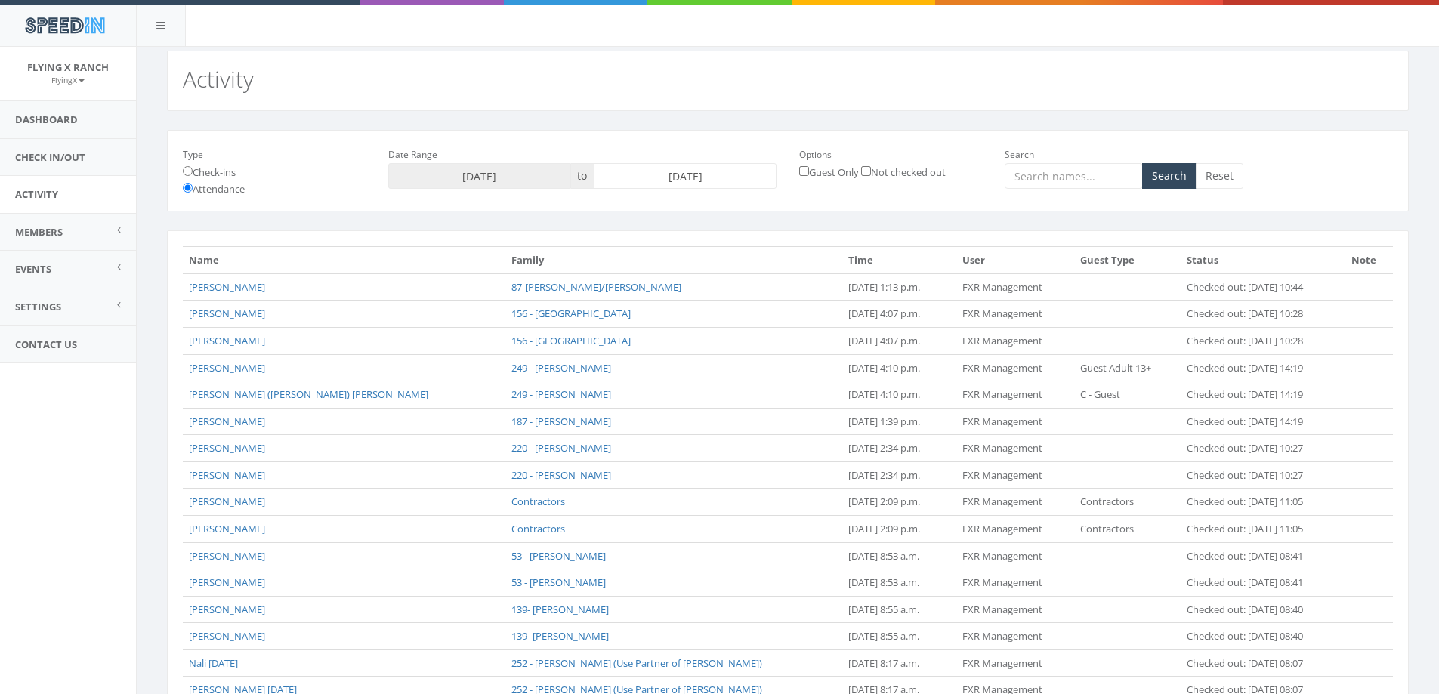
click at [704, 175] on input "2025-08-07" at bounding box center [685, 176] width 183 height 26
click at [718, 273] on td "8" at bounding box center [722, 273] width 23 height 23
type input "2025-08-08"
click at [1180, 175] on button "Search" at bounding box center [1169, 176] width 54 height 26
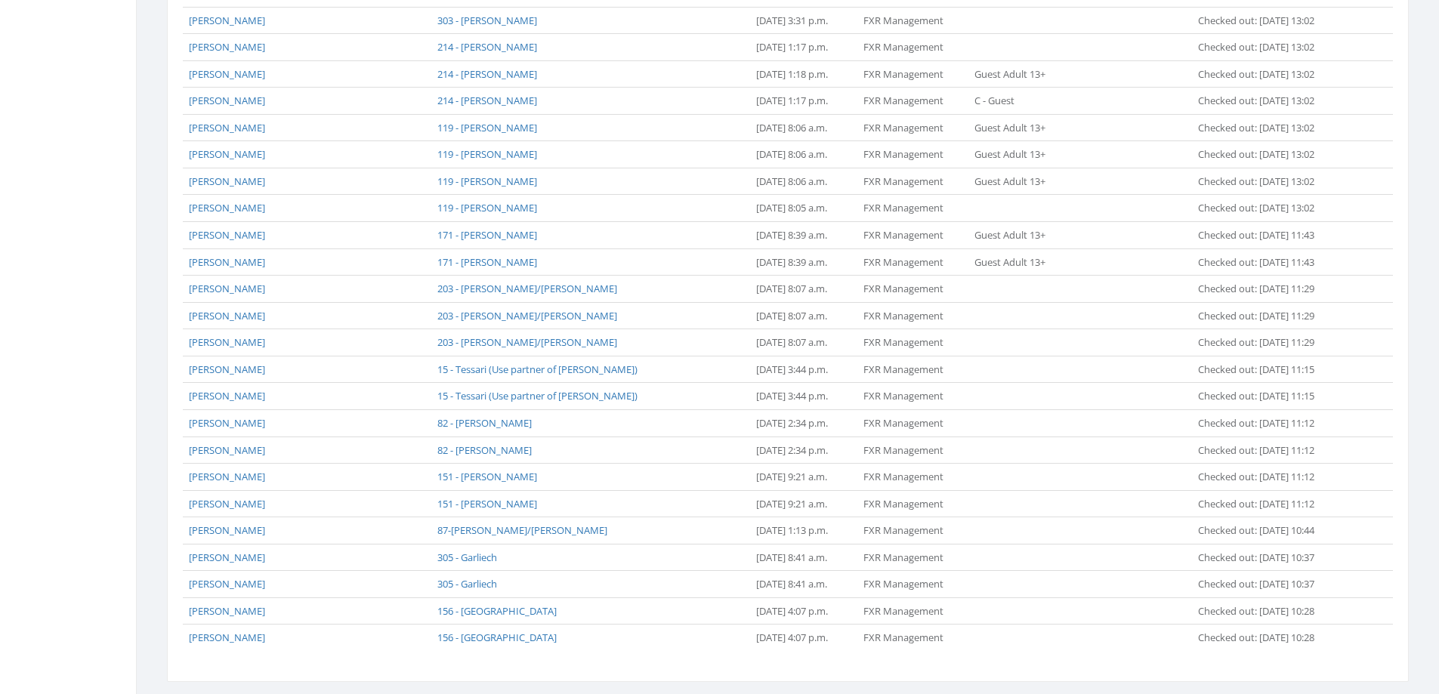
scroll to position [1053, 0]
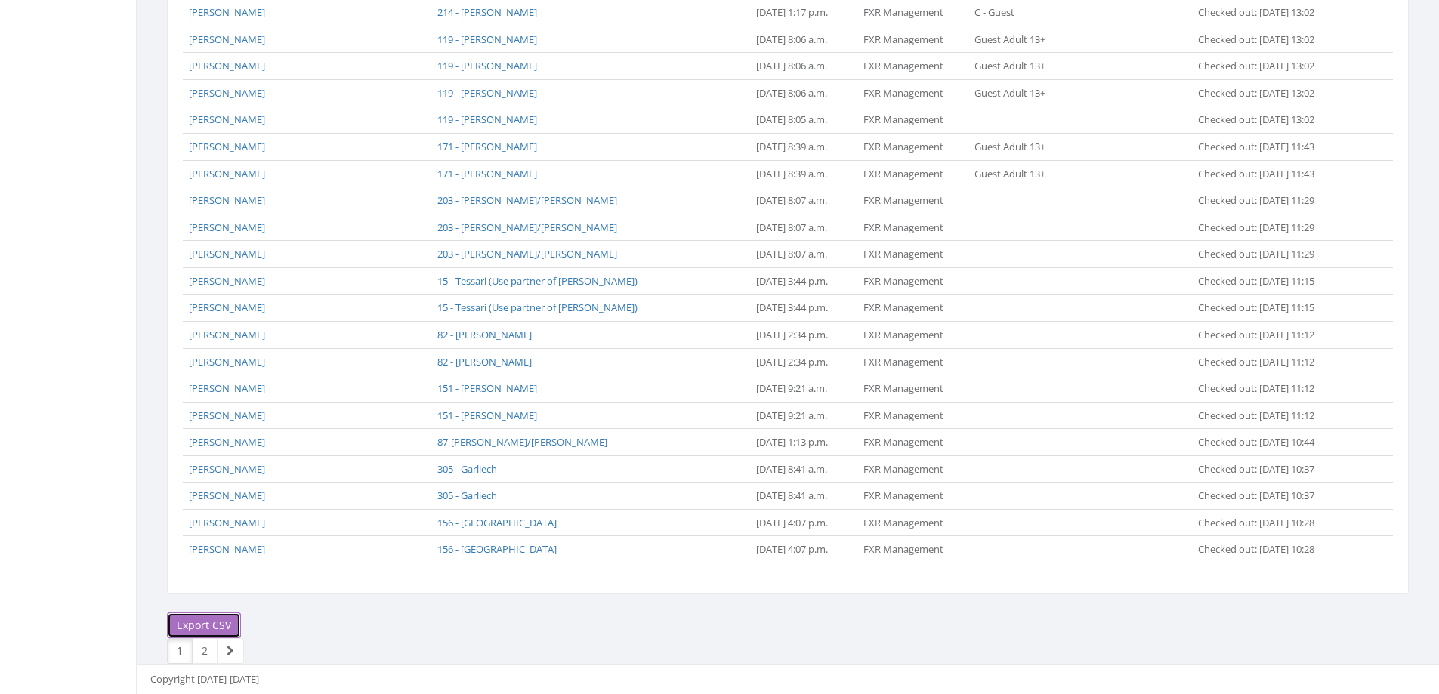
click at [217, 622] on link "Export CSV" at bounding box center [204, 625] width 74 height 26
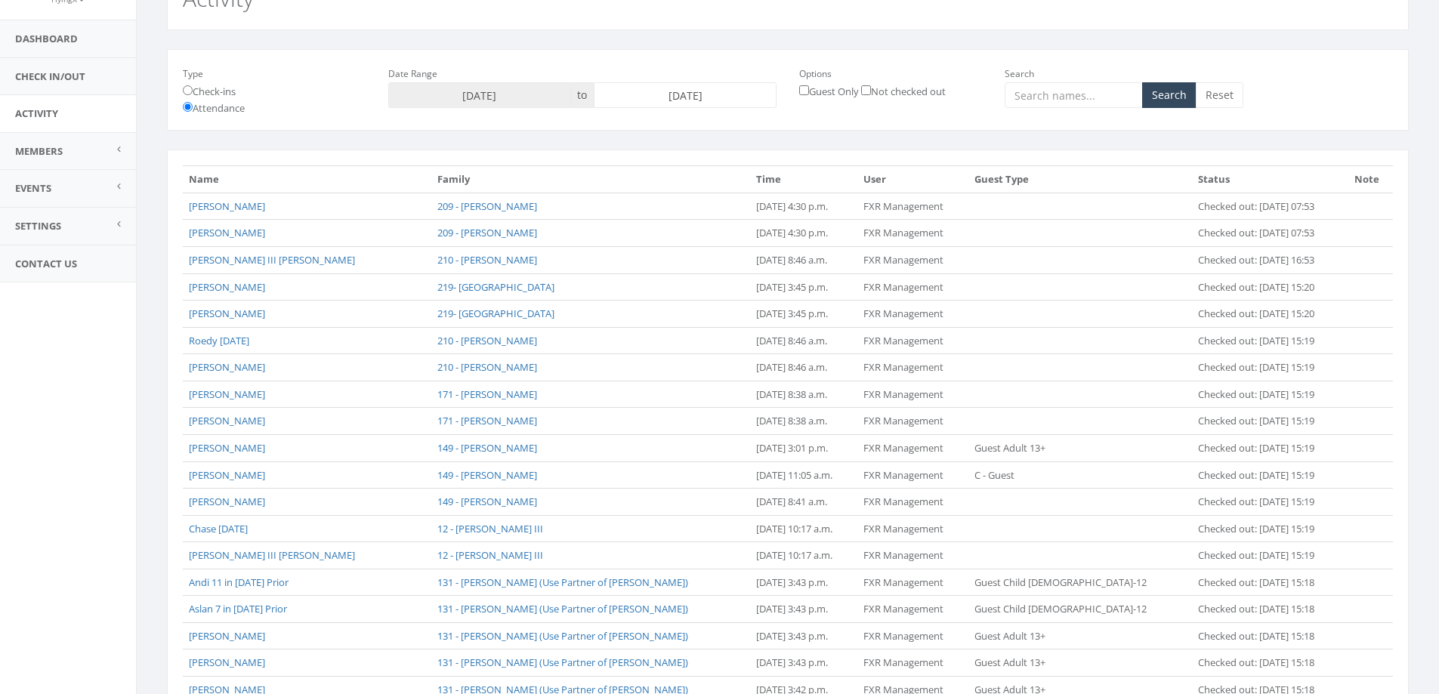
scroll to position [72, 0]
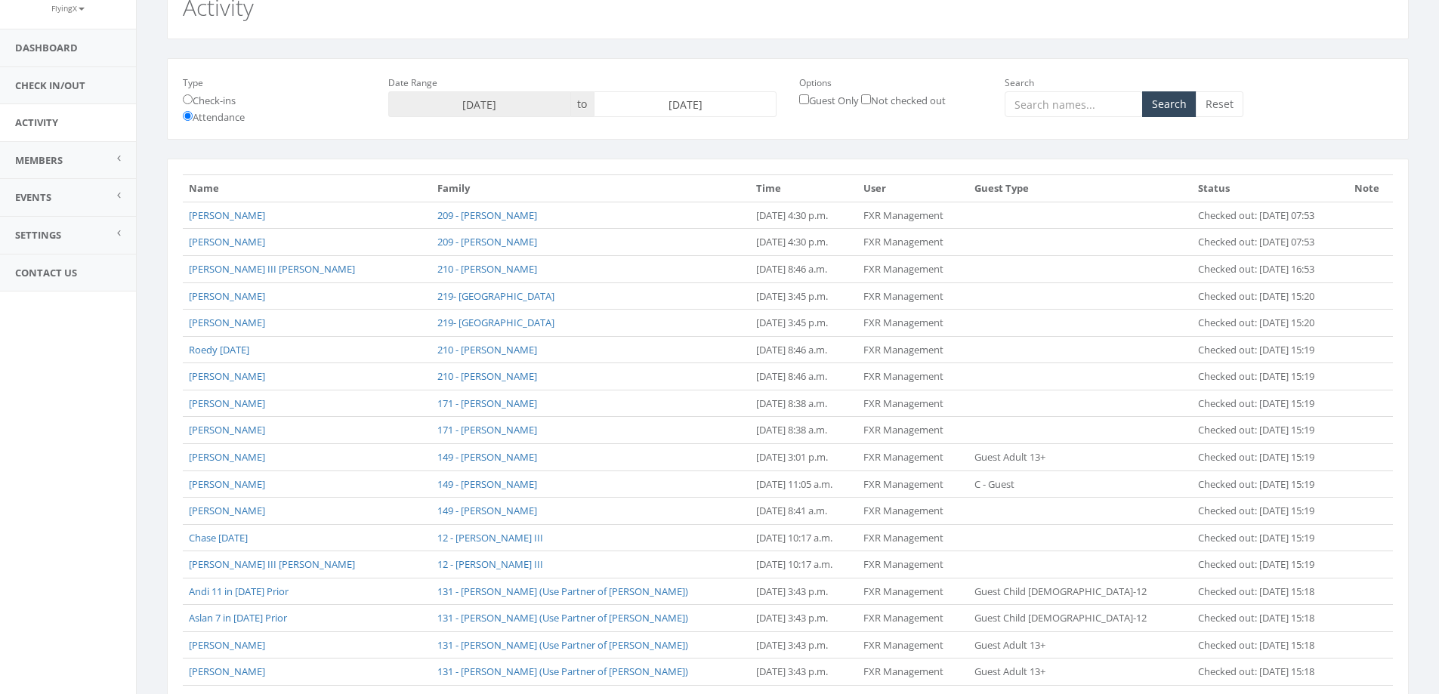
click at [642, 100] on input "2025-08-08" at bounding box center [685, 104] width 183 height 26
click at [744, 205] on td "9" at bounding box center [745, 201] width 23 height 23
type input "[DATE]"
click at [1164, 115] on button "Search" at bounding box center [1169, 104] width 54 height 26
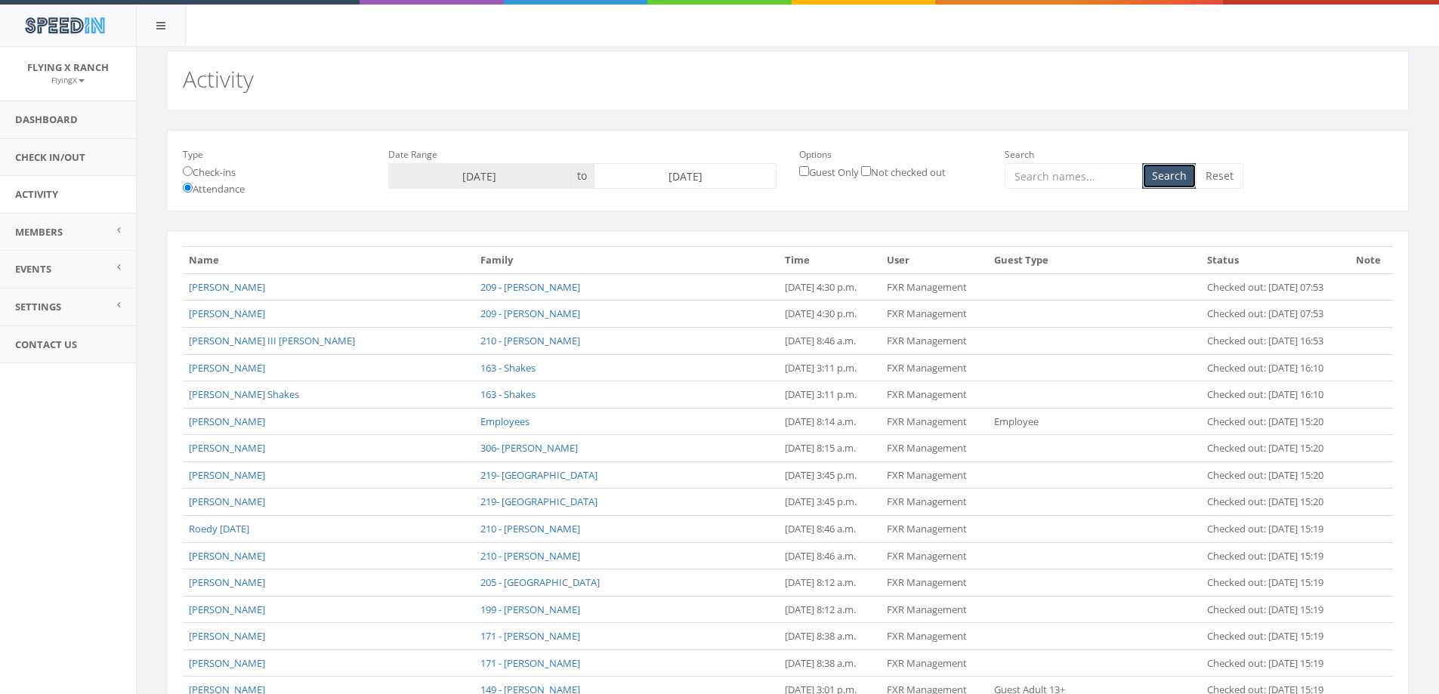
click at [1170, 174] on button "Search" at bounding box center [1169, 176] width 54 height 26
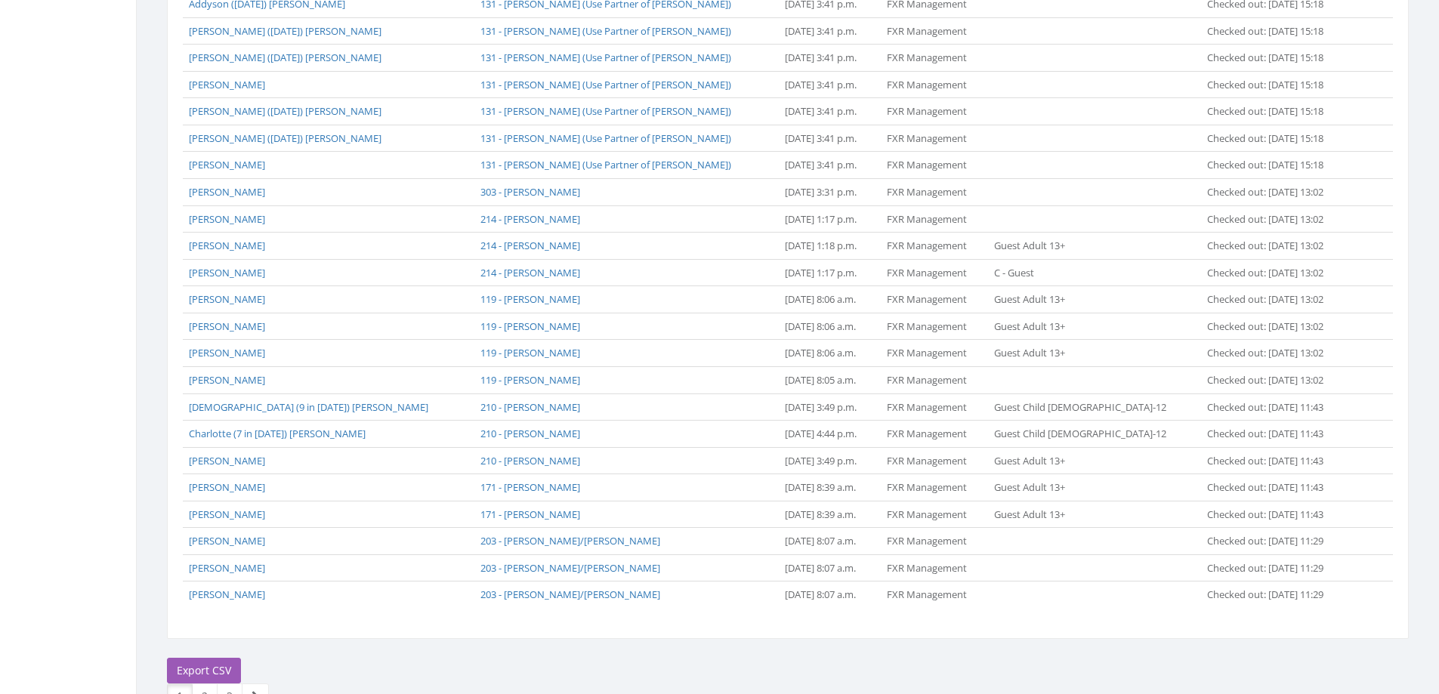
scroll to position [1053, 0]
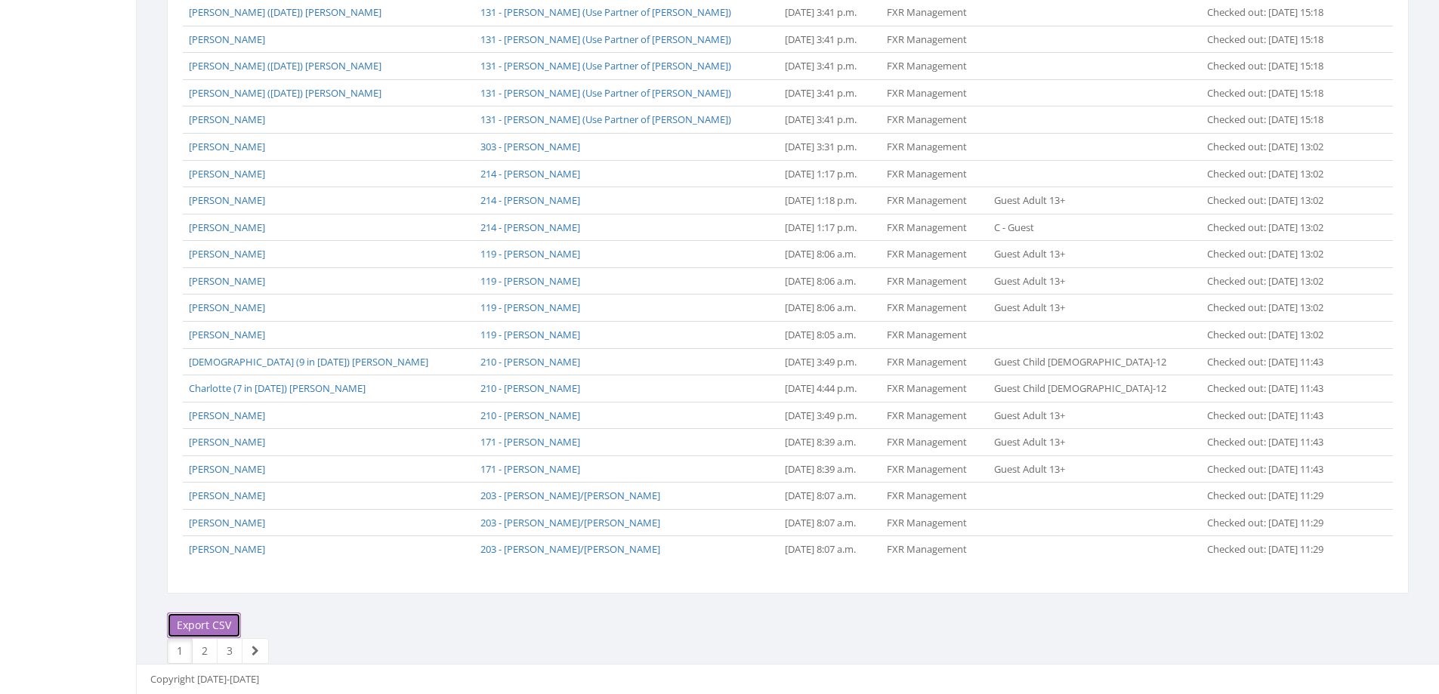
click at [222, 628] on link "Export CSV" at bounding box center [204, 625] width 74 height 26
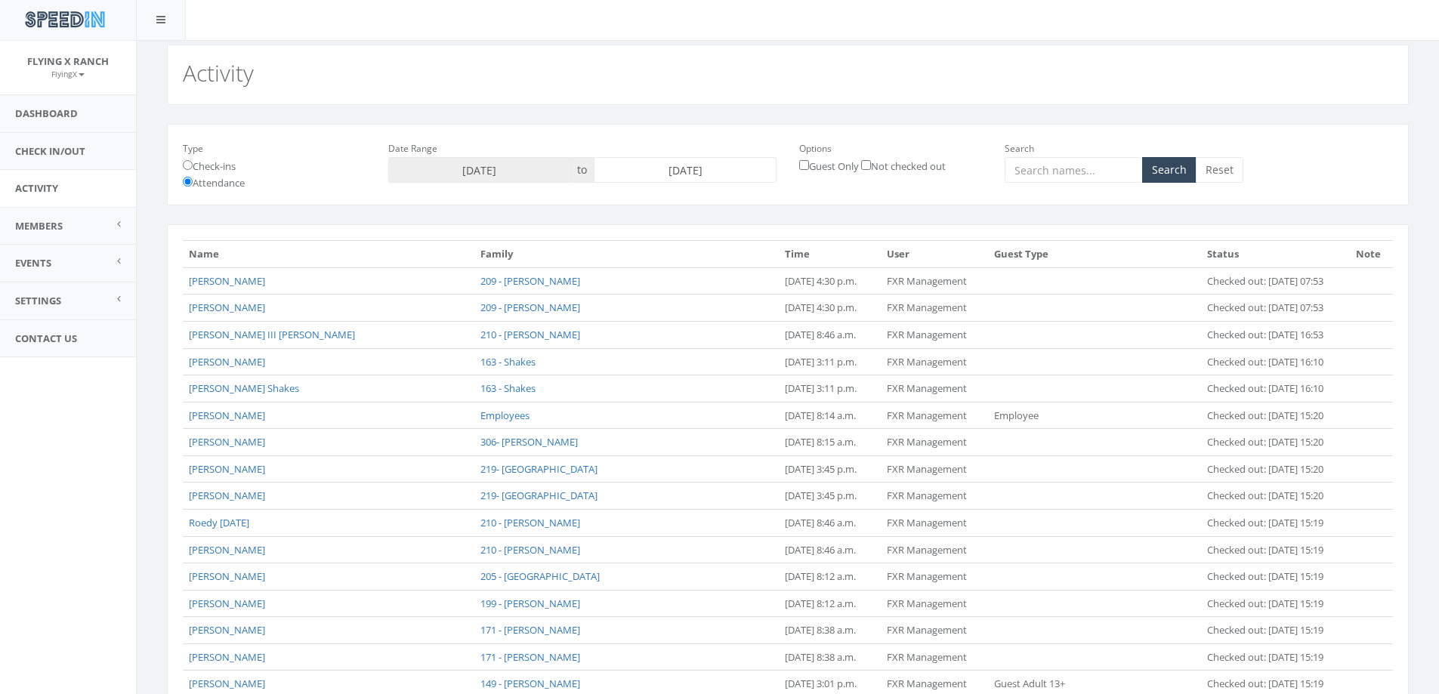
scroll to position [0, 0]
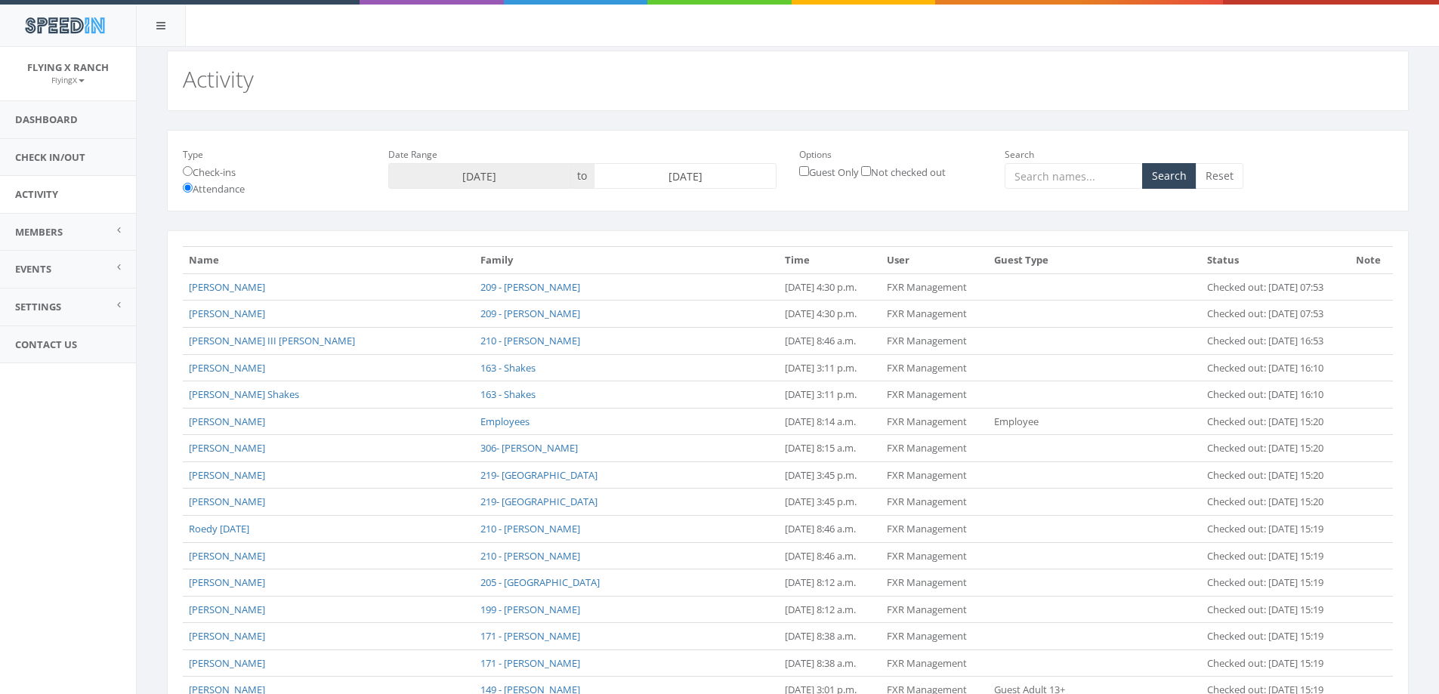
click at [701, 169] on input "2025-08-09" at bounding box center [685, 176] width 183 height 26
click at [606, 295] on td "10" at bounding box center [608, 296] width 23 height 23
type input "2025-08-10"
click at [1170, 177] on button "Search" at bounding box center [1169, 176] width 54 height 26
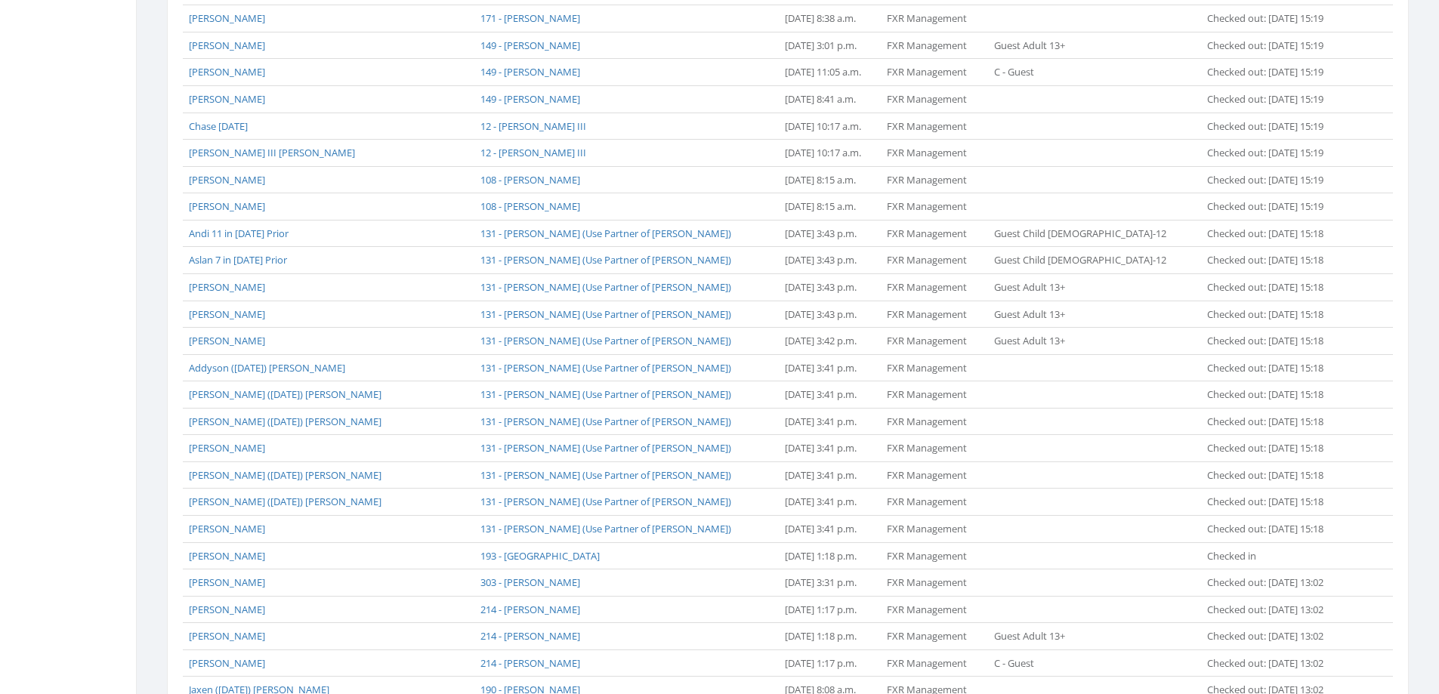
scroll to position [1053, 0]
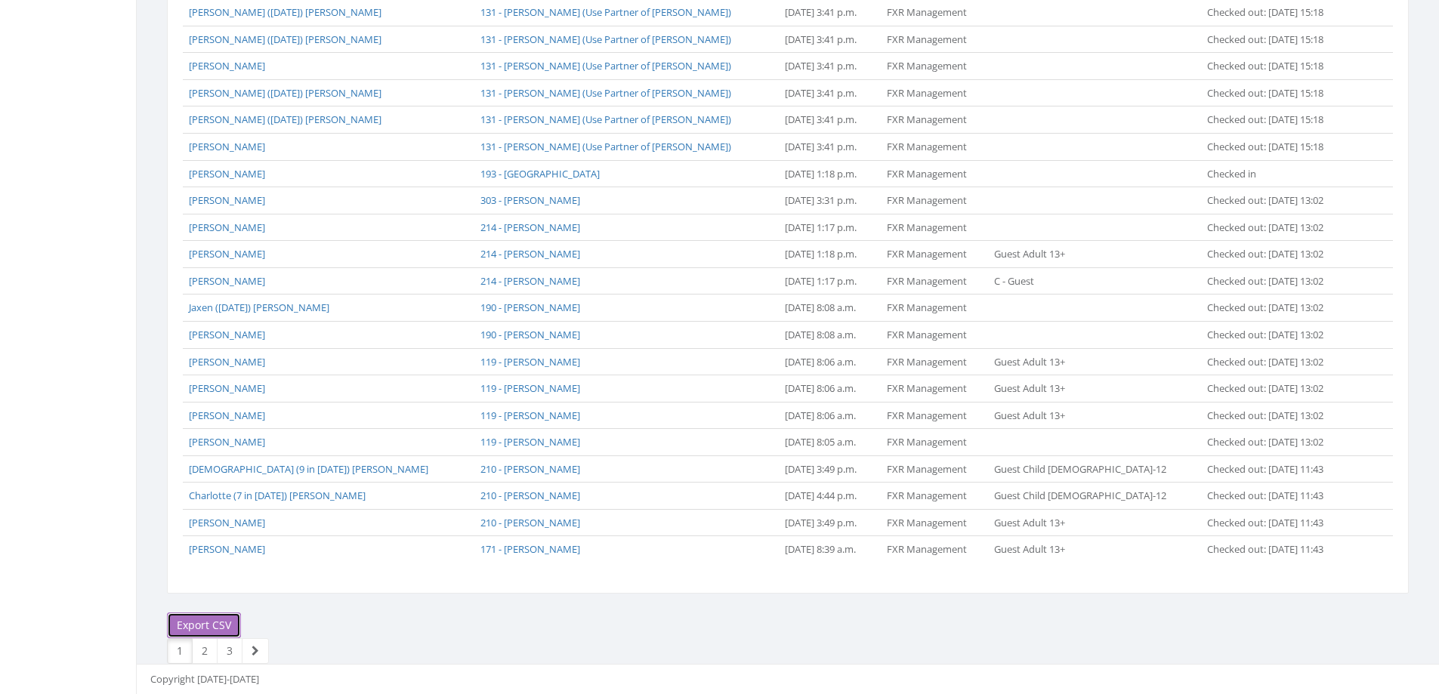
click at [205, 624] on link "Export CSV" at bounding box center [204, 625] width 74 height 26
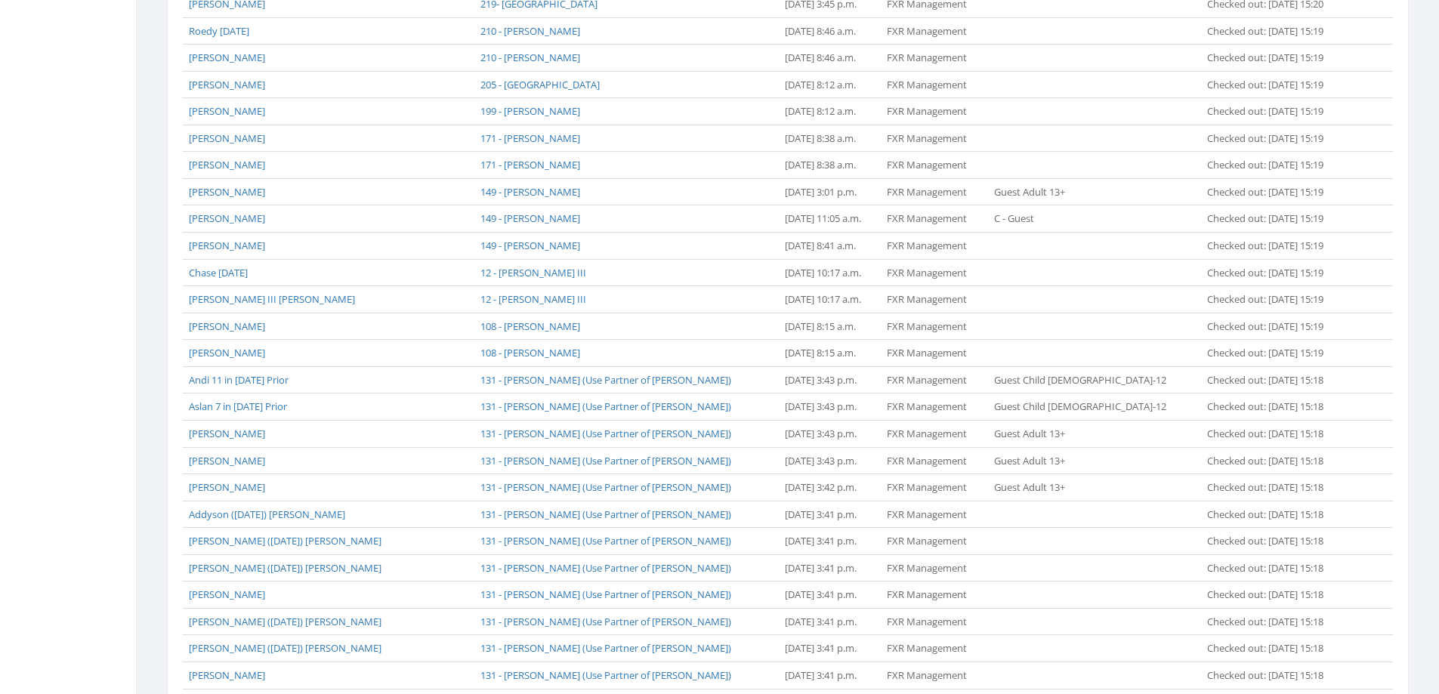
scroll to position [0, 0]
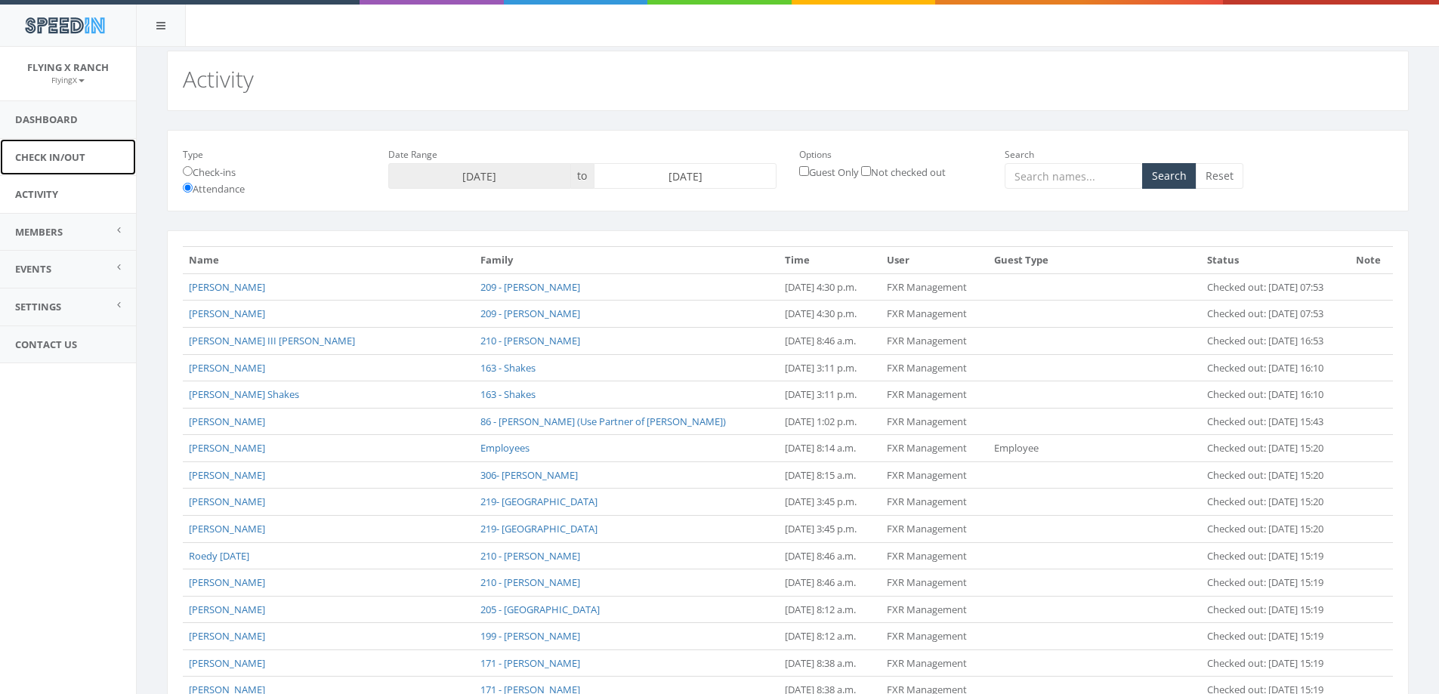
click at [38, 166] on link "Check In/Out" at bounding box center [68, 157] width 136 height 37
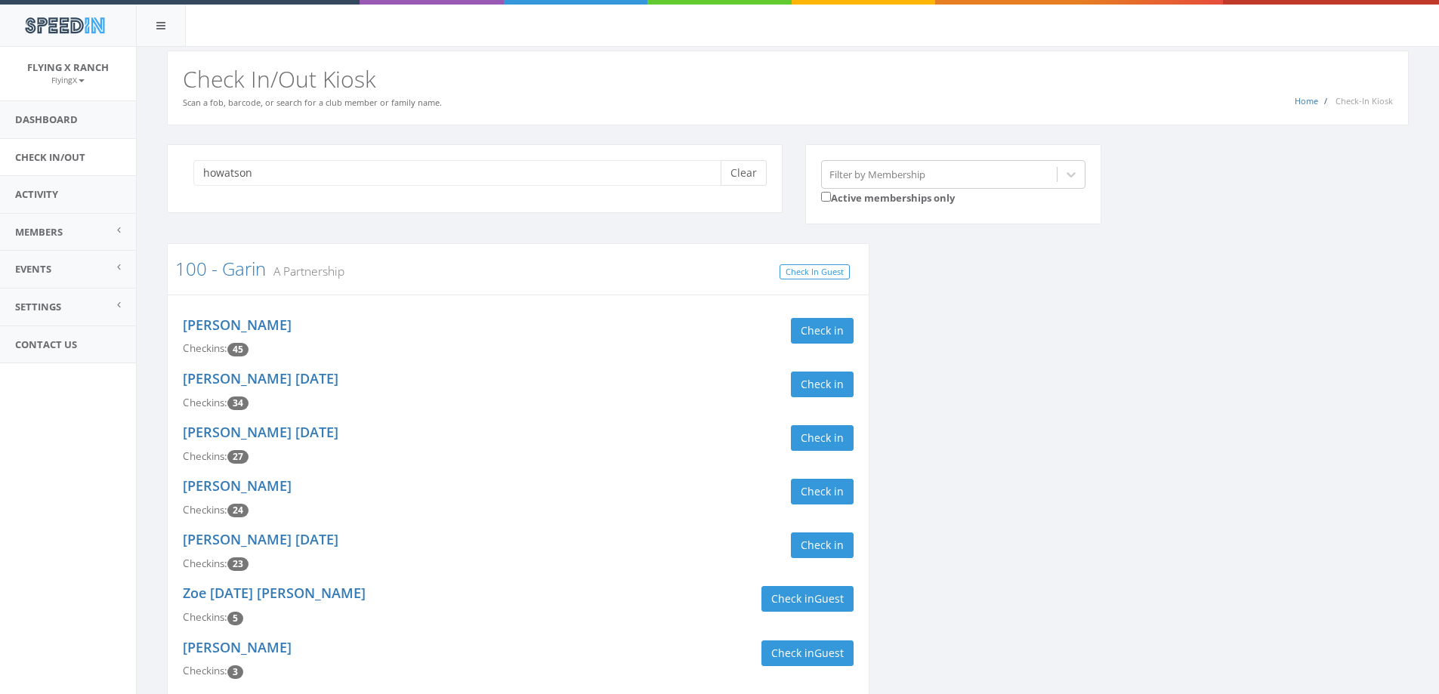
type input "howatson"
click at [736, 175] on button "Clear" at bounding box center [743, 173] width 46 height 26
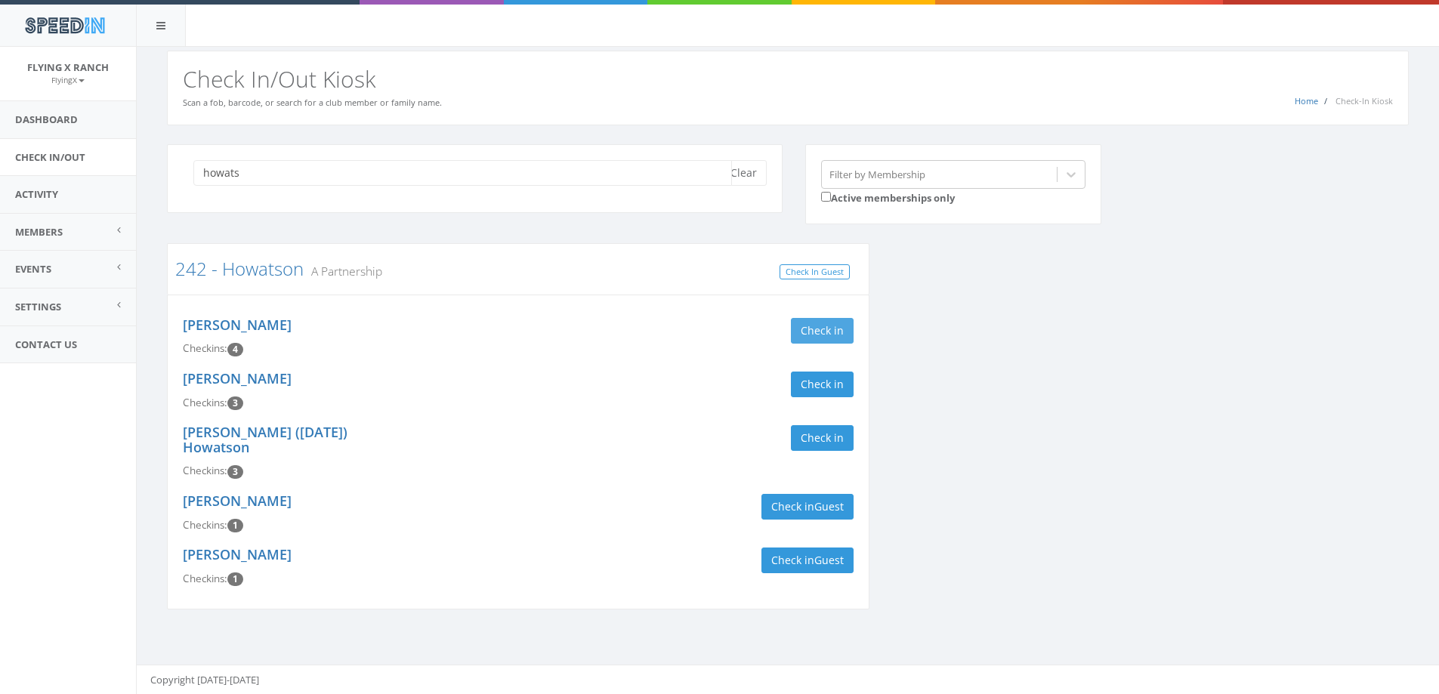
type input "howats"
click at [825, 323] on button "Check in" at bounding box center [822, 331] width 63 height 26
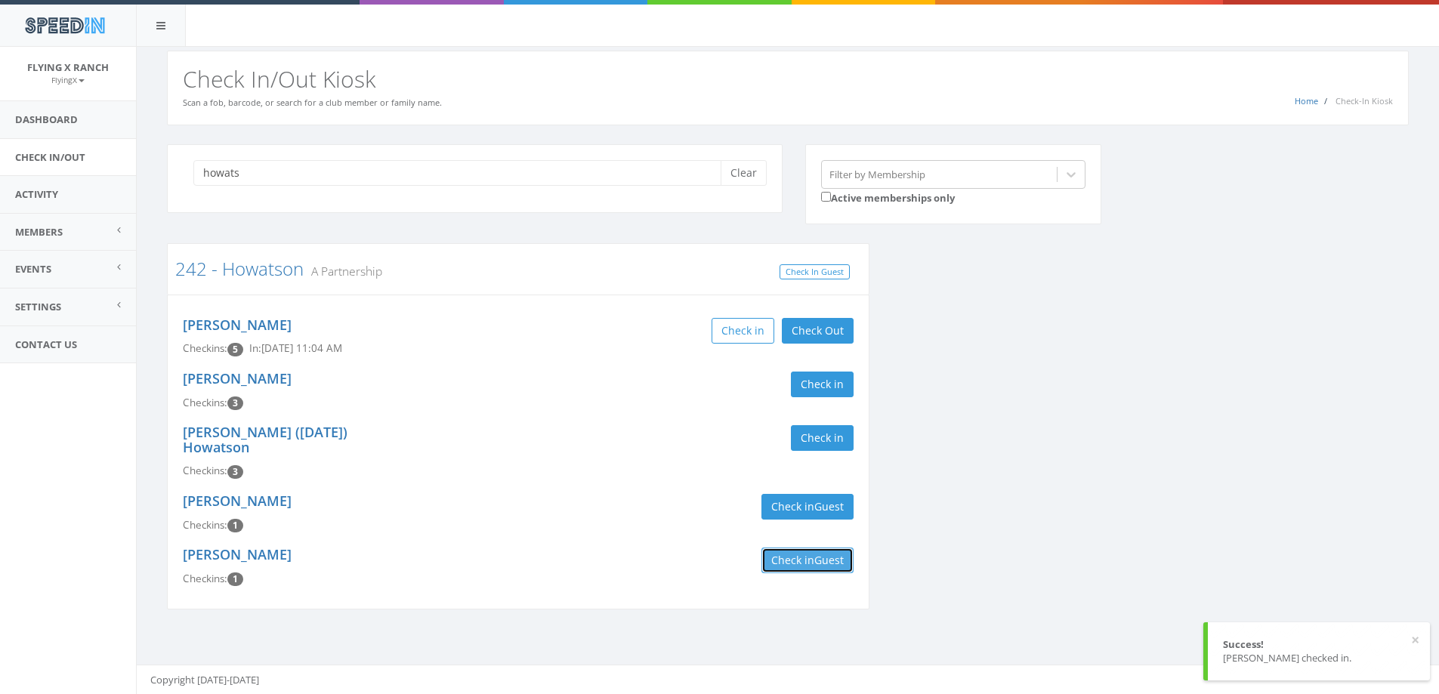
click at [817, 553] on span "Guest" at bounding box center [828, 560] width 29 height 14
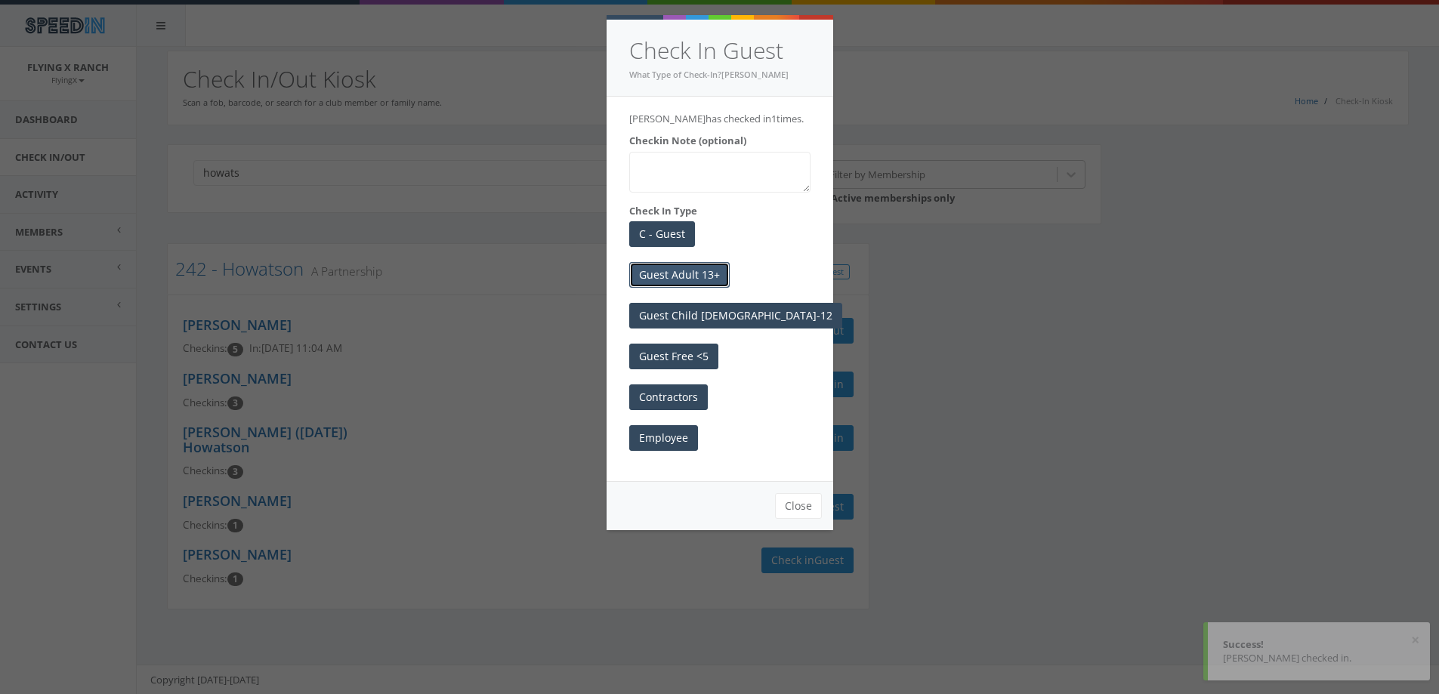
click at [668, 272] on button "Guest Adult 13+" at bounding box center [679, 275] width 100 height 26
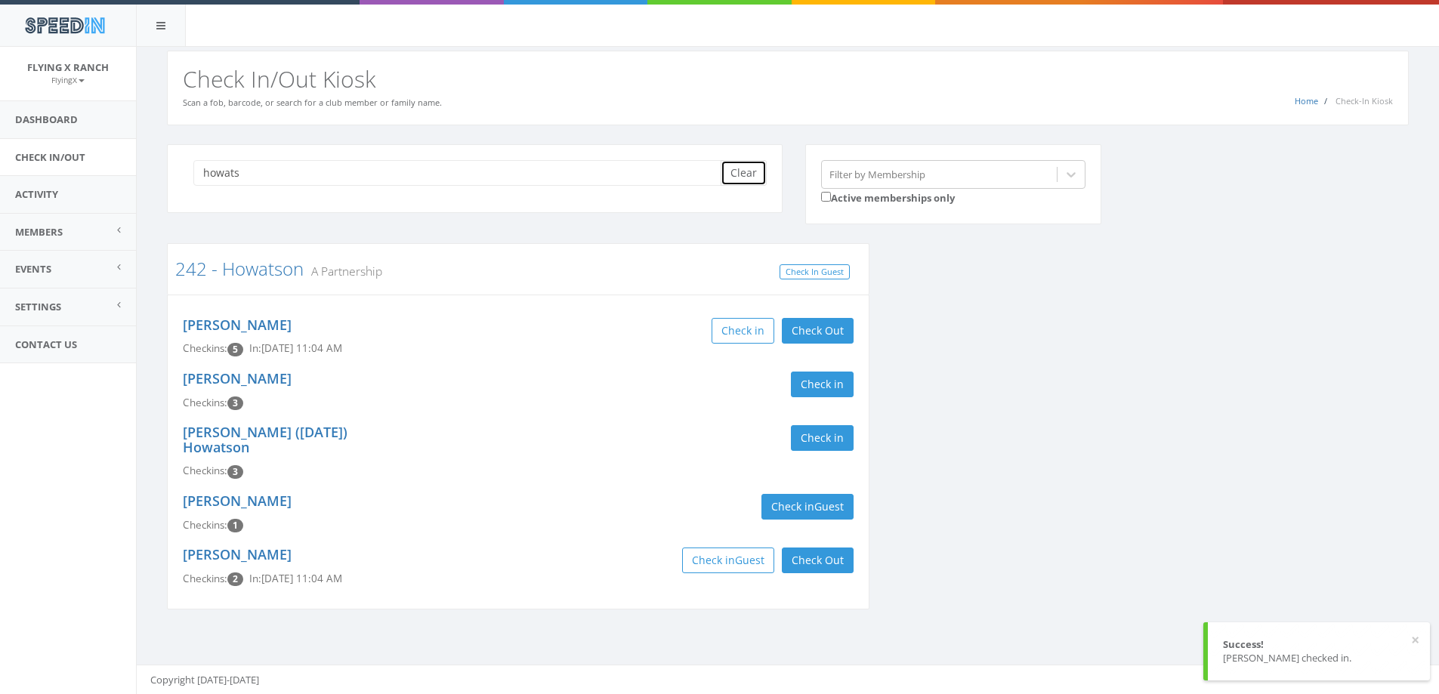
click at [751, 168] on button "Clear" at bounding box center [743, 173] width 46 height 26
